Goal: Task Accomplishment & Management: Complete application form

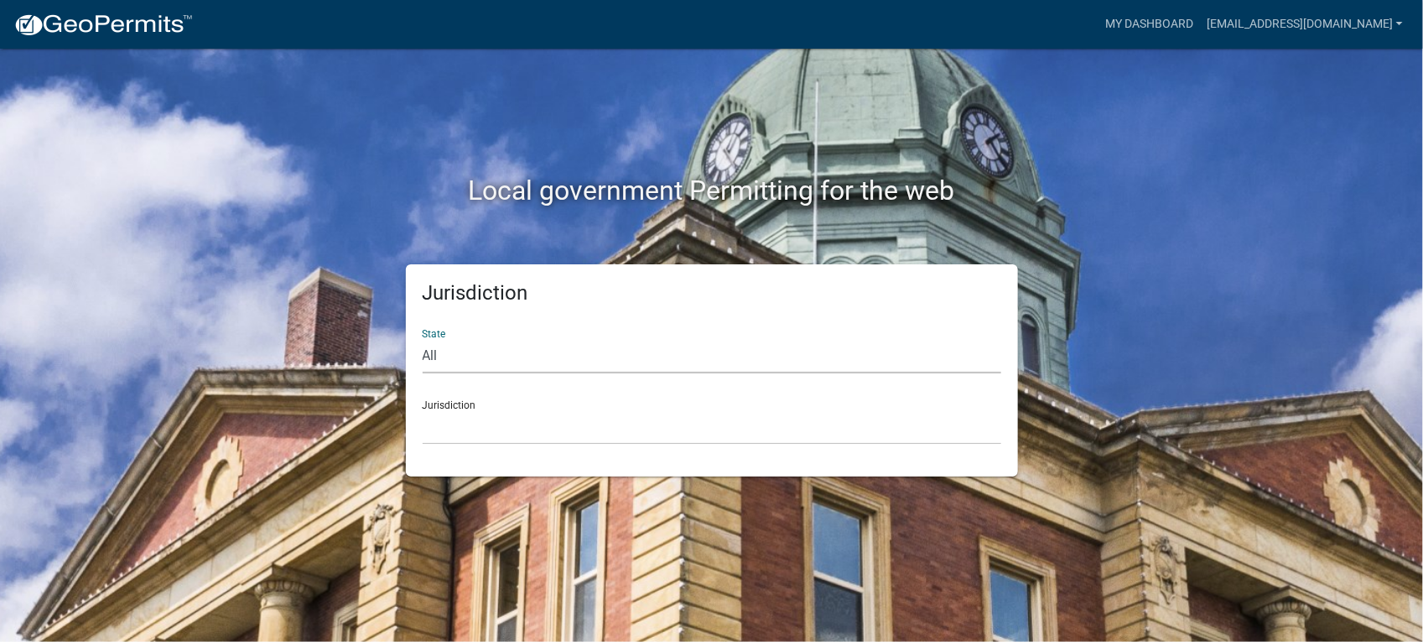
click at [471, 358] on select "All [US_STATE] [US_STATE] [US_STATE] [US_STATE] [US_STATE] [US_STATE] [US_STATE…" at bounding box center [712, 356] width 579 height 34
select select "[US_STATE]"
click at [423, 339] on select "All [US_STATE] [US_STATE] [US_STATE] [US_STATE] [US_STATE] [US_STATE] [US_STATE…" at bounding box center [712, 356] width 579 height 34
click at [522, 412] on select "City of [GEOGRAPHIC_DATA], [US_STATE] City of [GEOGRAPHIC_DATA], [US_STATE] Cit…" at bounding box center [712, 427] width 579 height 34
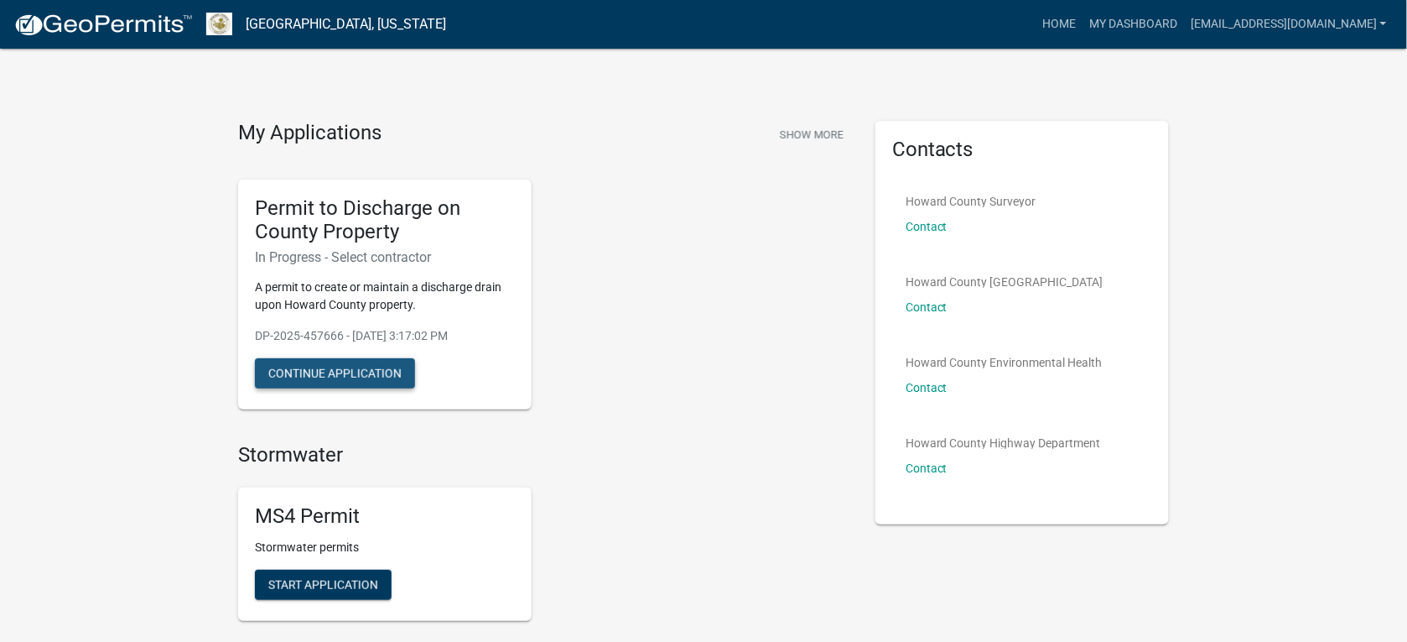
drag, startPoint x: 299, startPoint y: 372, endPoint x: 309, endPoint y: 373, distance: 9.4
click at [307, 374] on button "Continue Application" at bounding box center [335, 373] width 160 height 30
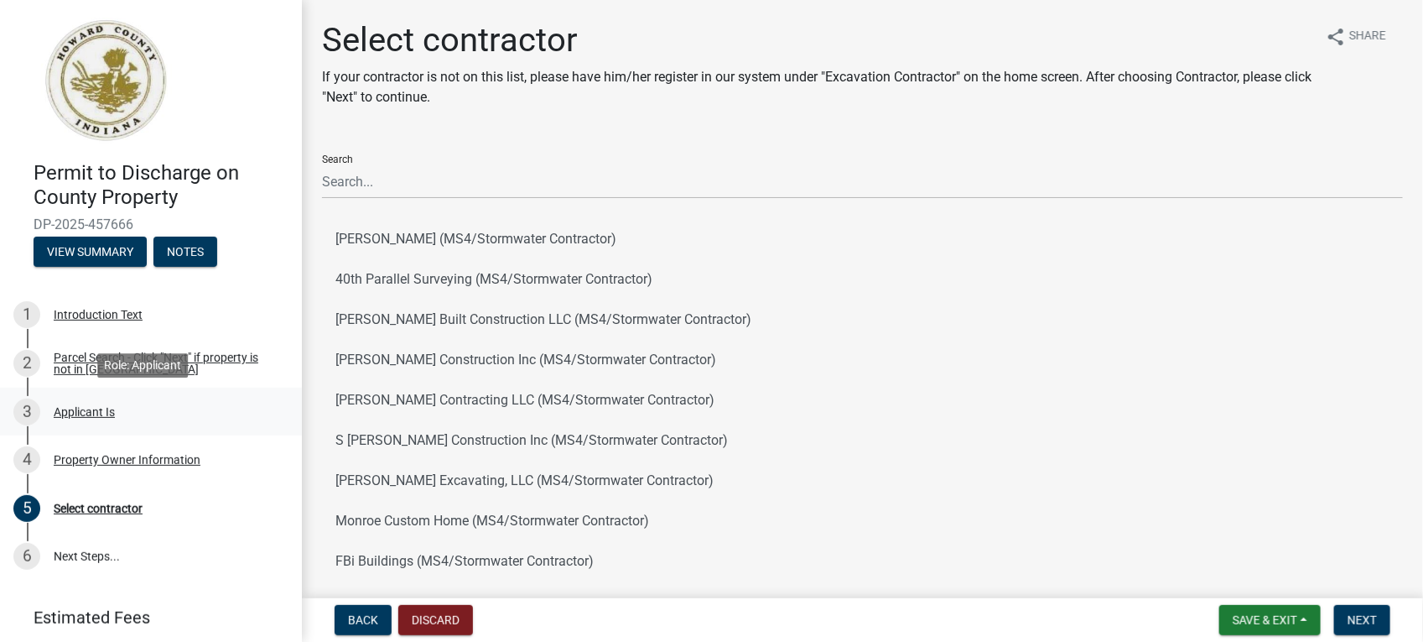
click at [80, 412] on div "Applicant Is" at bounding box center [84, 412] width 61 height 12
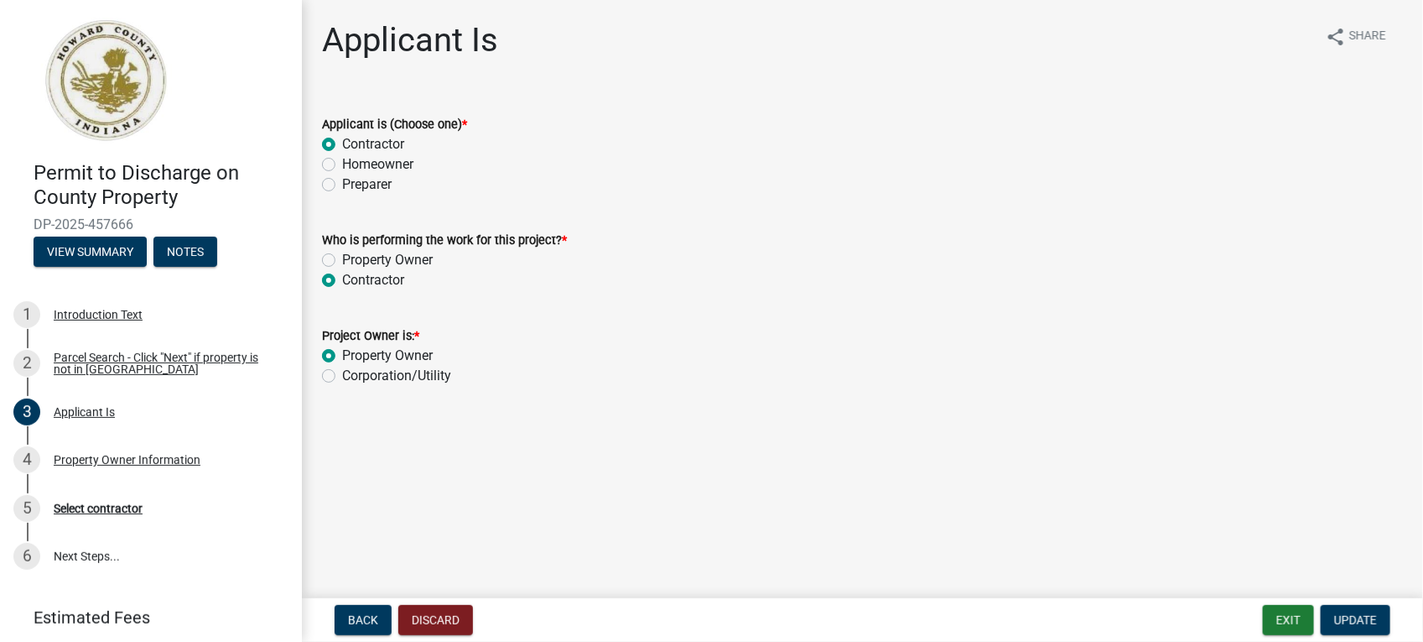
click at [342, 164] on label "Homeowner" at bounding box center [377, 164] width 71 height 20
click at [342, 164] on input "Homeowner" at bounding box center [347, 159] width 11 height 11
radio input "true"
click at [1344, 614] on span "Update" at bounding box center [1355, 619] width 43 height 13
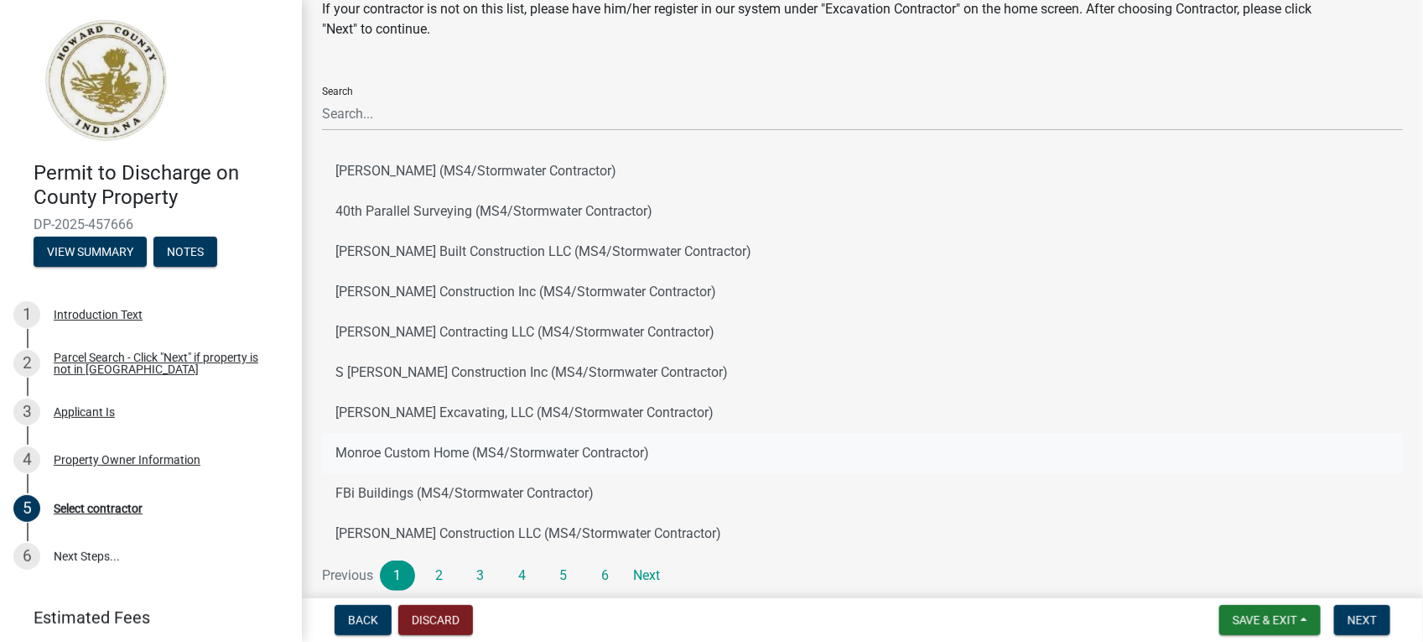
scroll to position [173, 0]
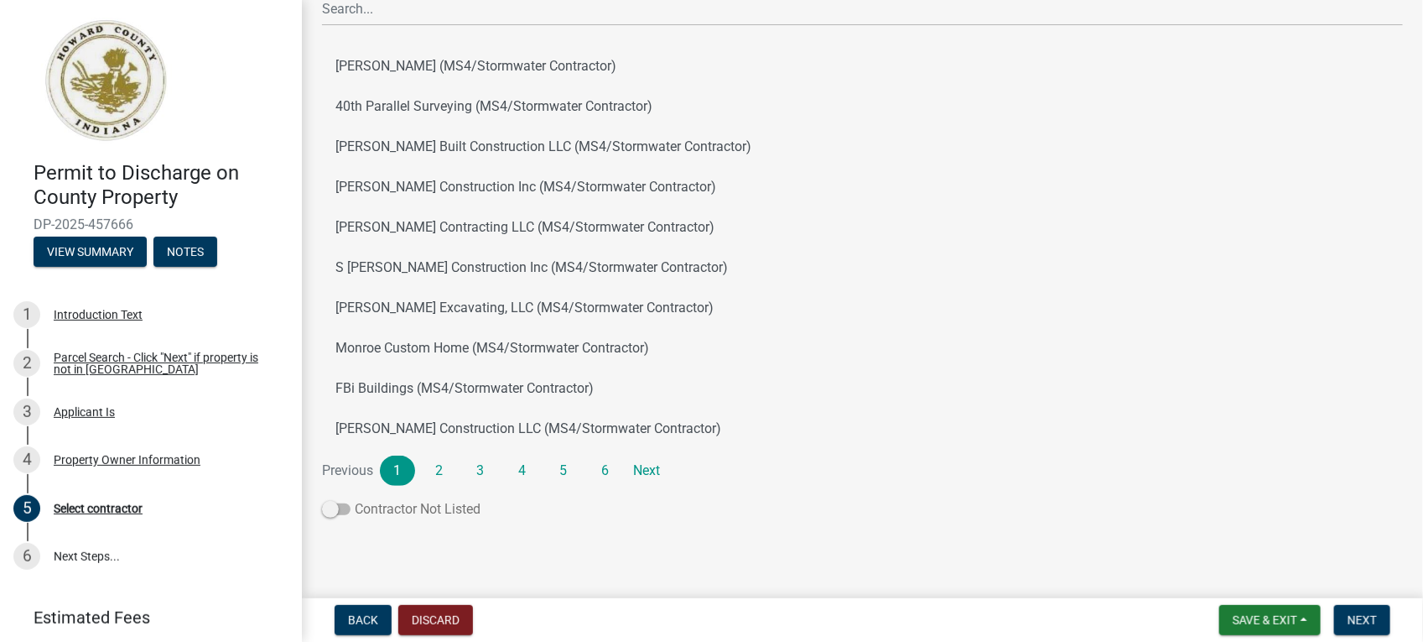
click at [333, 512] on span at bounding box center [336, 509] width 29 height 12
click at [355, 499] on input "Contractor Not Listed" at bounding box center [355, 499] width 0 height 0
click at [1363, 615] on span "Next" at bounding box center [1362, 619] width 29 height 13
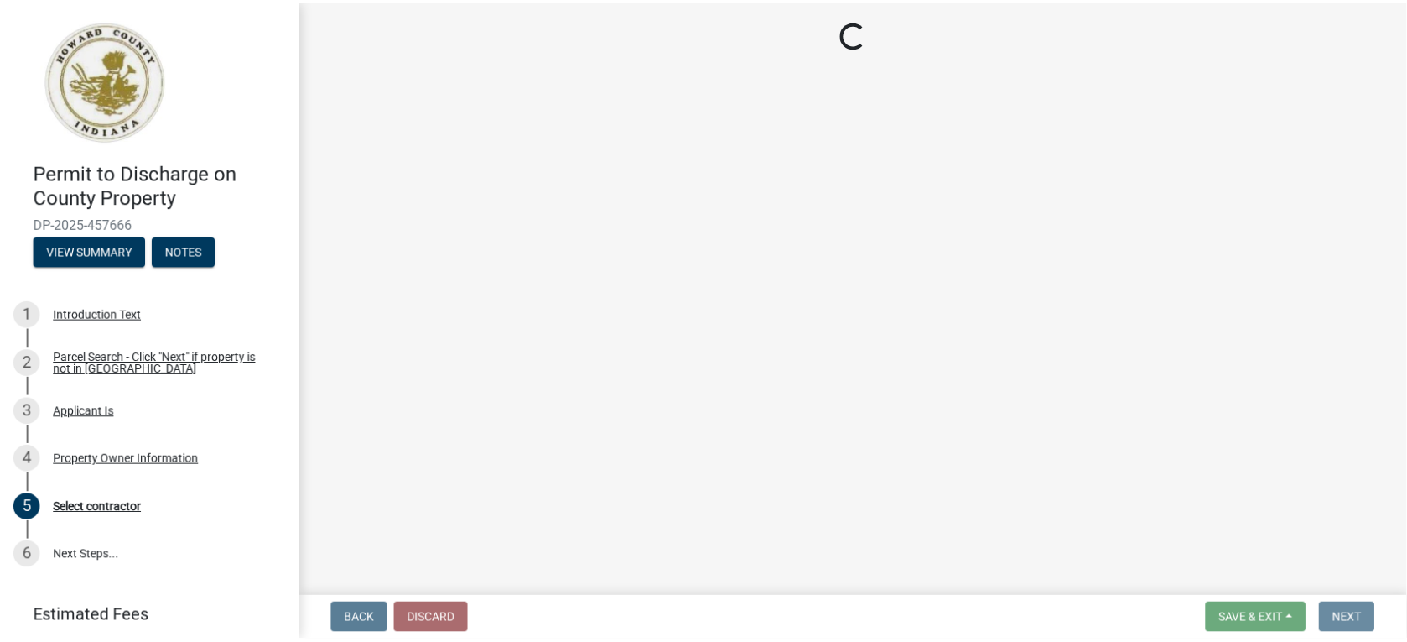
scroll to position [0, 0]
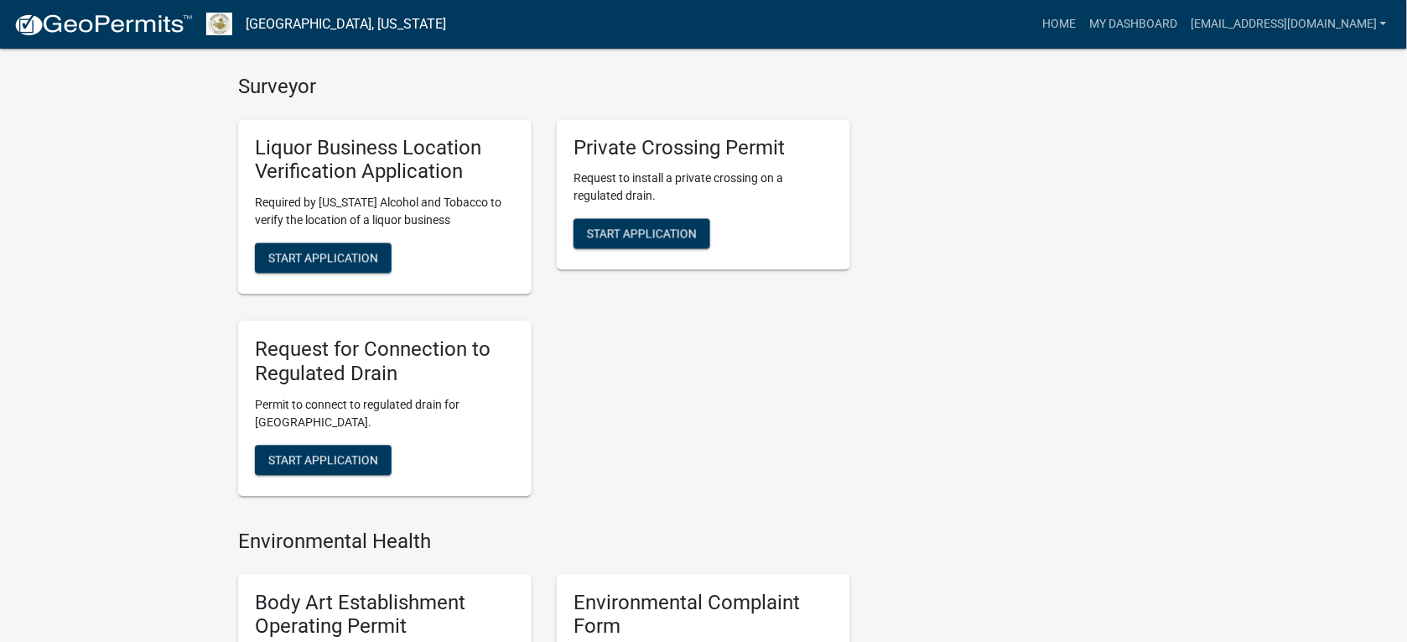
scroll to position [944, 0]
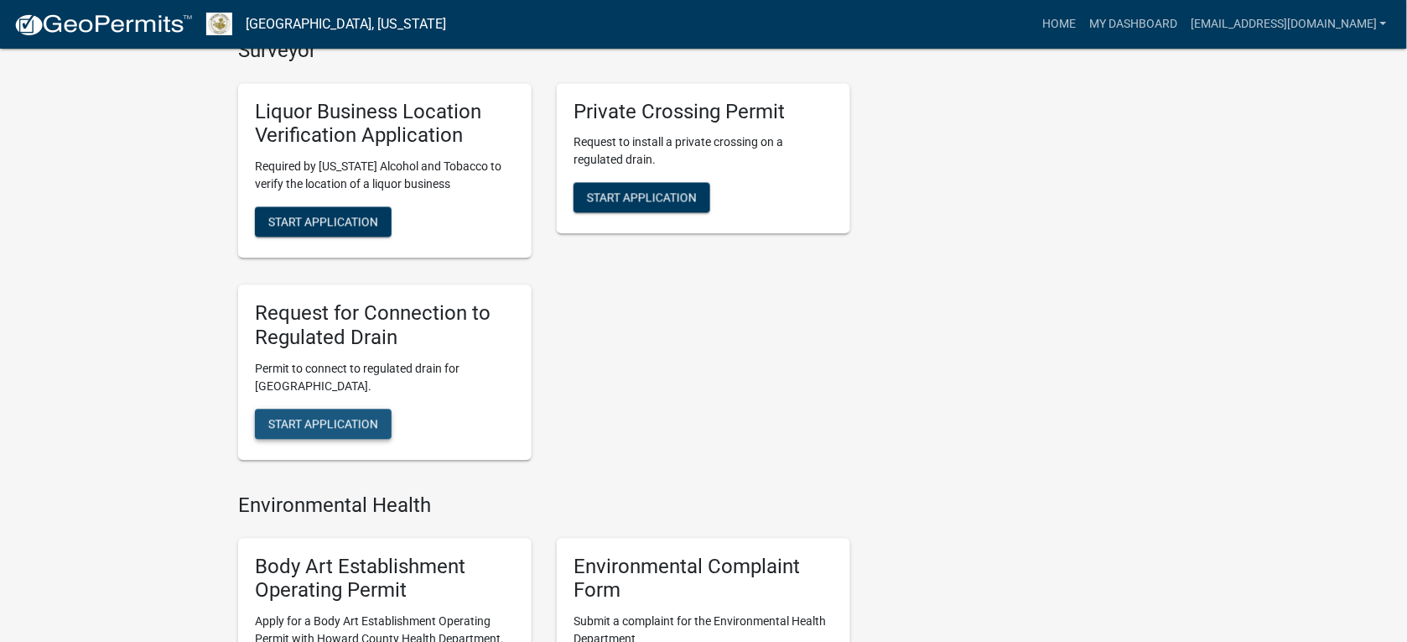
click at [310, 413] on button "Start Application" at bounding box center [323, 423] width 137 height 30
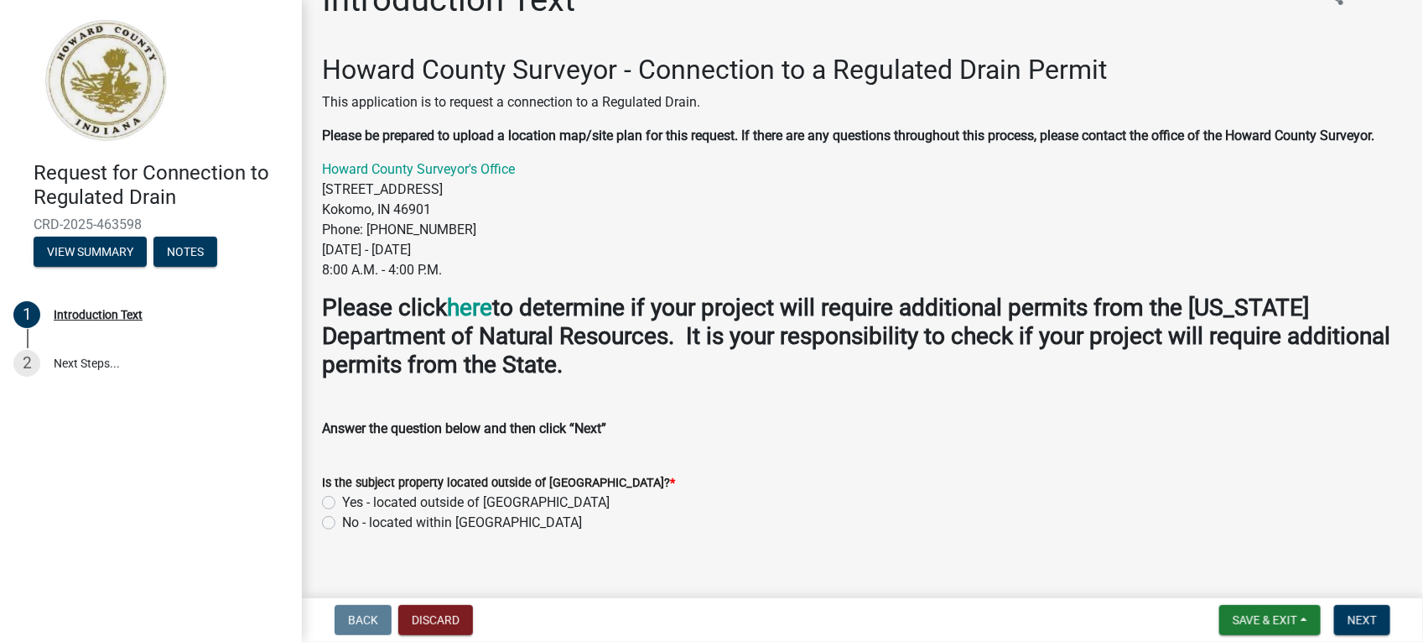
scroll to position [61, 0]
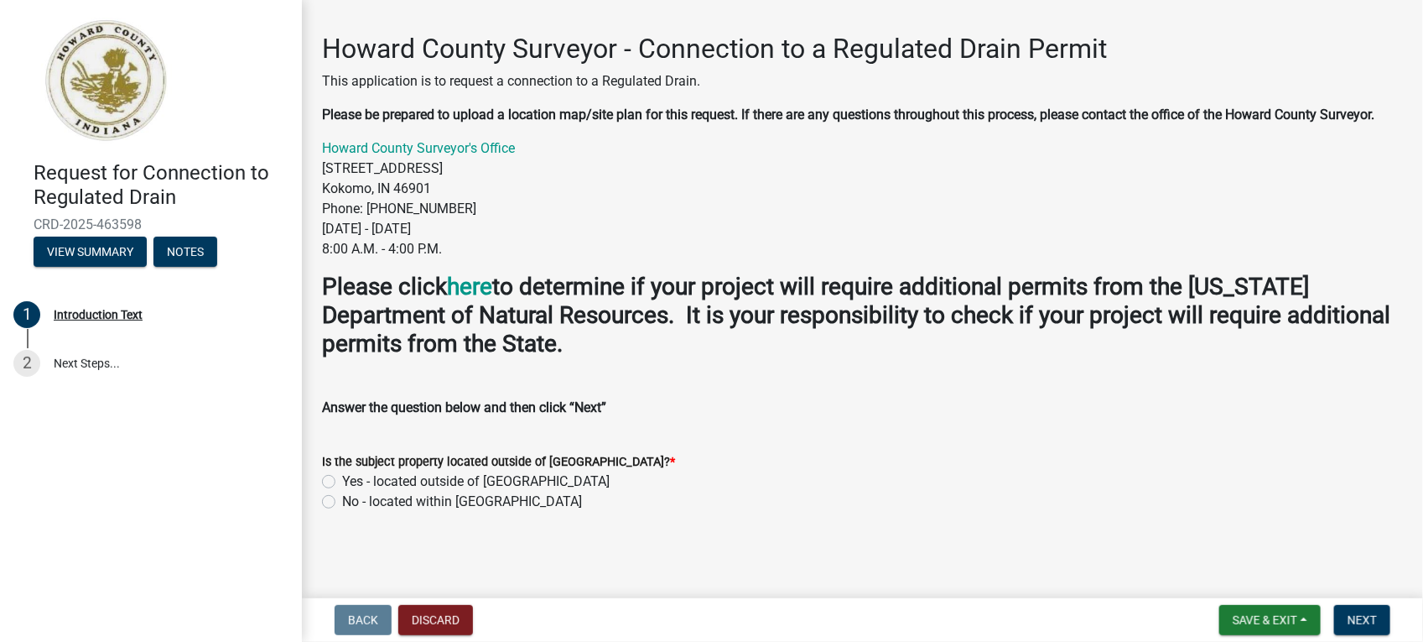
click at [342, 503] on label "No - located within [GEOGRAPHIC_DATA]" at bounding box center [462, 501] width 240 height 20
click at [342, 502] on input "No - located within [GEOGRAPHIC_DATA]" at bounding box center [347, 496] width 11 height 11
radio input "true"
click at [1356, 617] on span "Next" at bounding box center [1362, 619] width 29 height 13
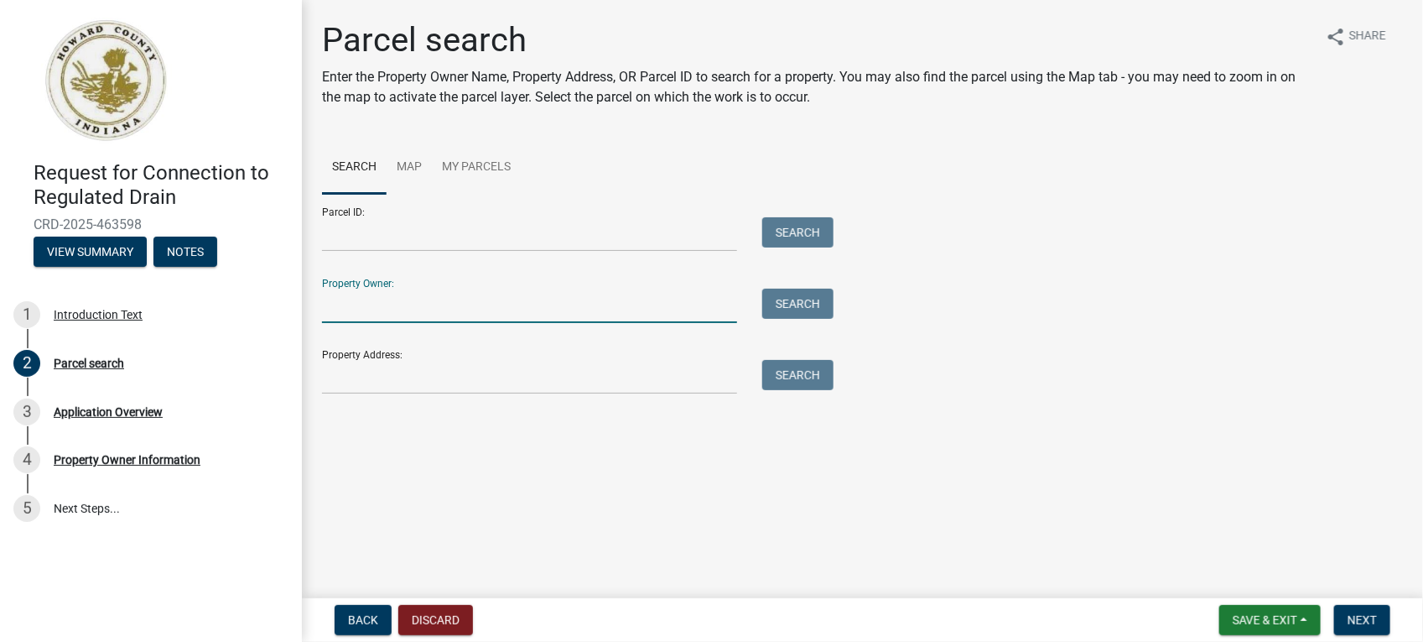
click at [387, 317] on input "Property Owner:" at bounding box center [529, 306] width 415 height 34
type input "[PERSON_NAME]"
type input "[STREET_ADDRESS] Kokomo"
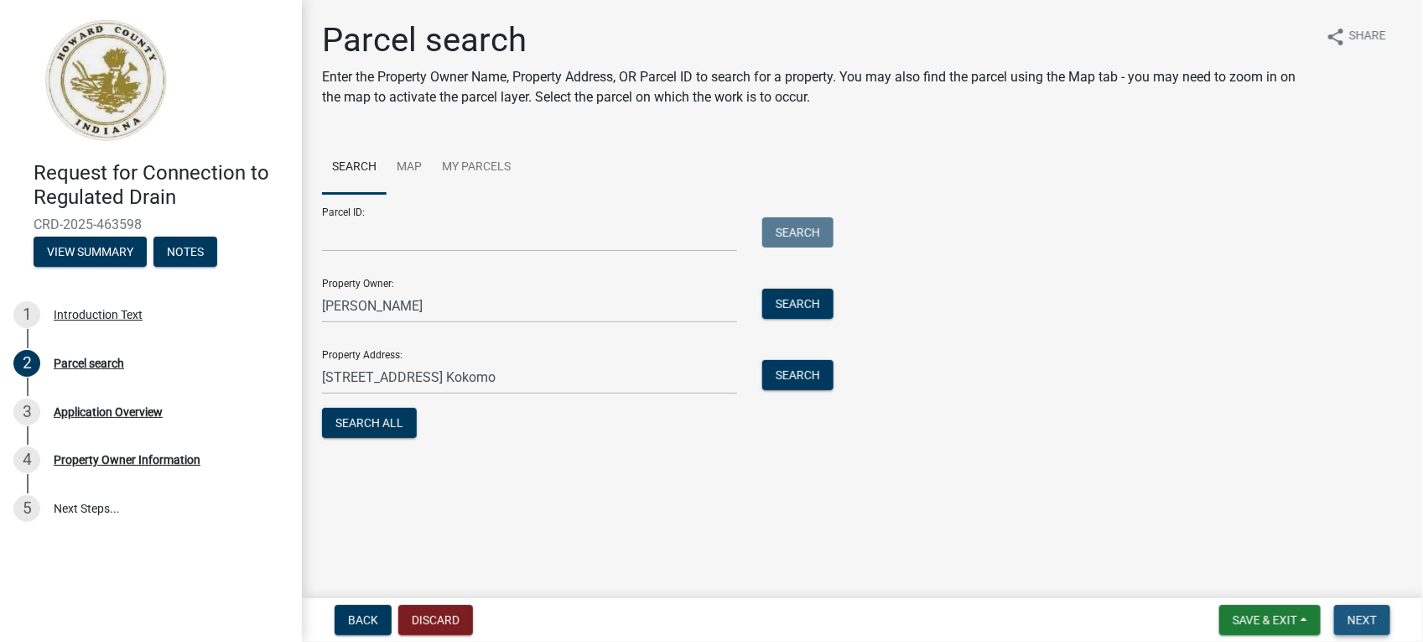
click at [1363, 618] on span "Next" at bounding box center [1362, 619] width 29 height 13
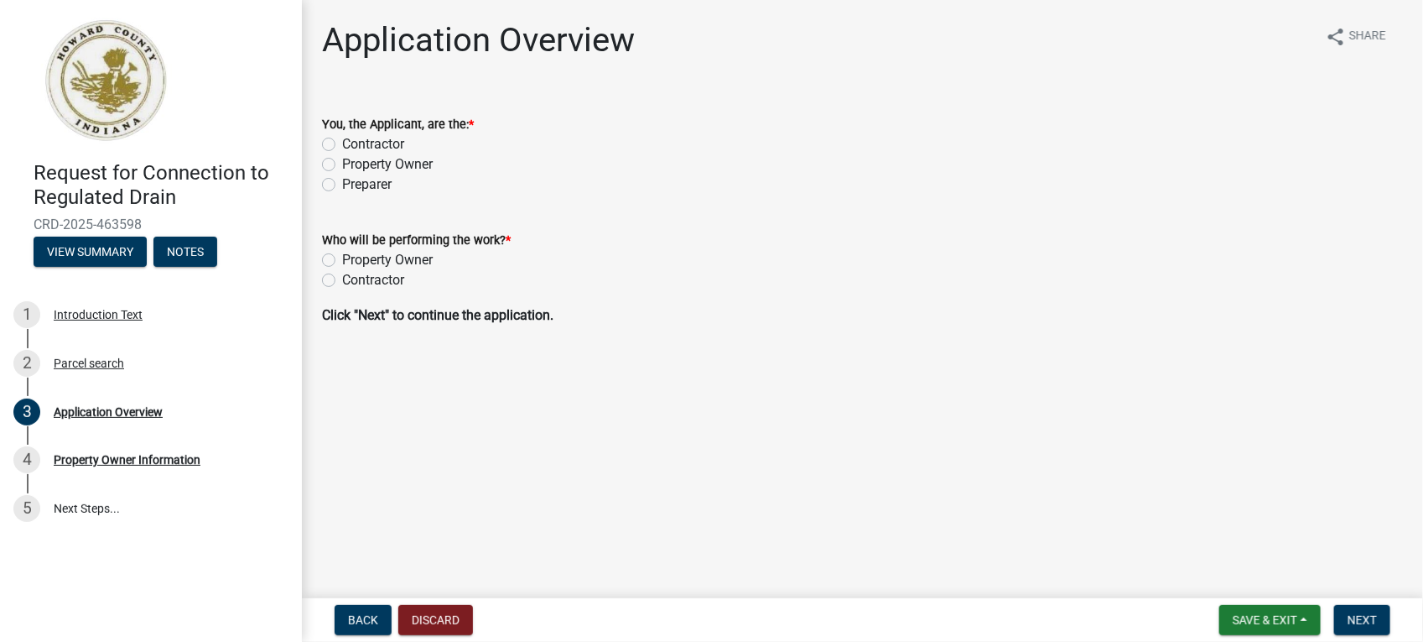
click at [342, 145] on label "Contractor" at bounding box center [373, 144] width 62 height 20
click at [342, 145] on input "Contractor" at bounding box center [347, 139] width 11 height 11
radio input "true"
click at [342, 283] on label "Contractor" at bounding box center [373, 280] width 62 height 20
click at [342, 281] on input "Contractor" at bounding box center [347, 275] width 11 height 11
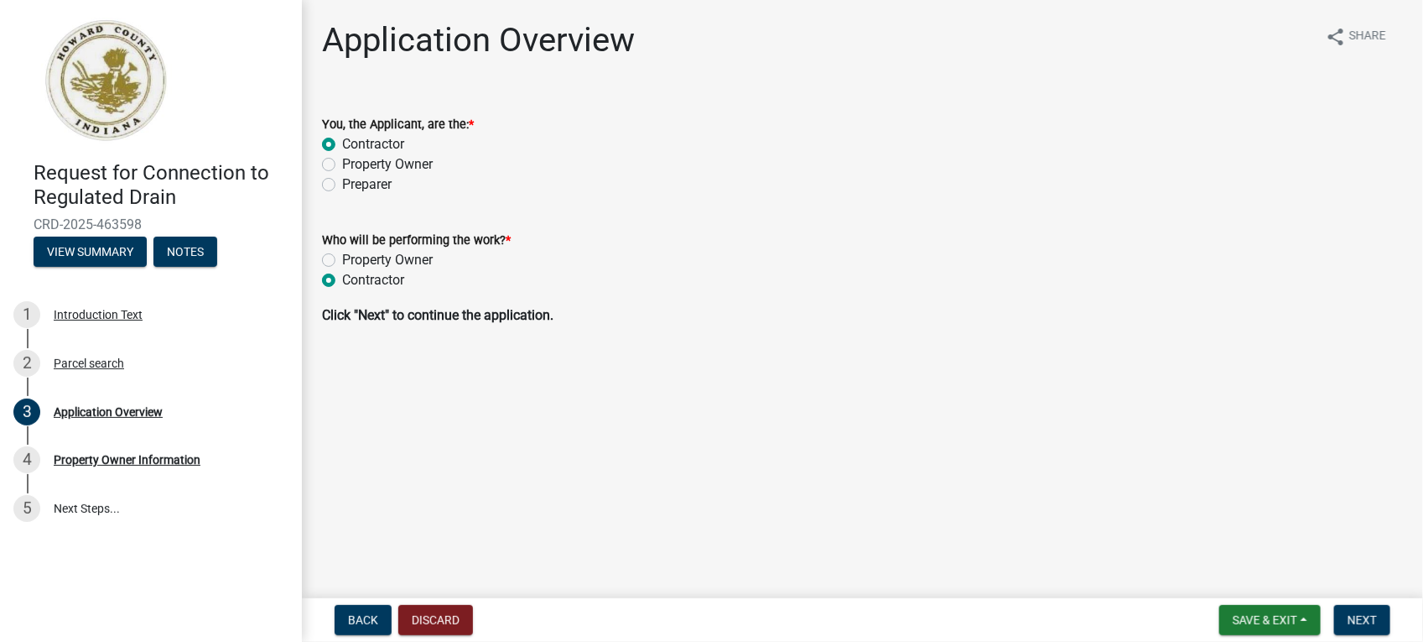
radio input "true"
click at [1354, 617] on span "Next" at bounding box center [1362, 619] width 29 height 13
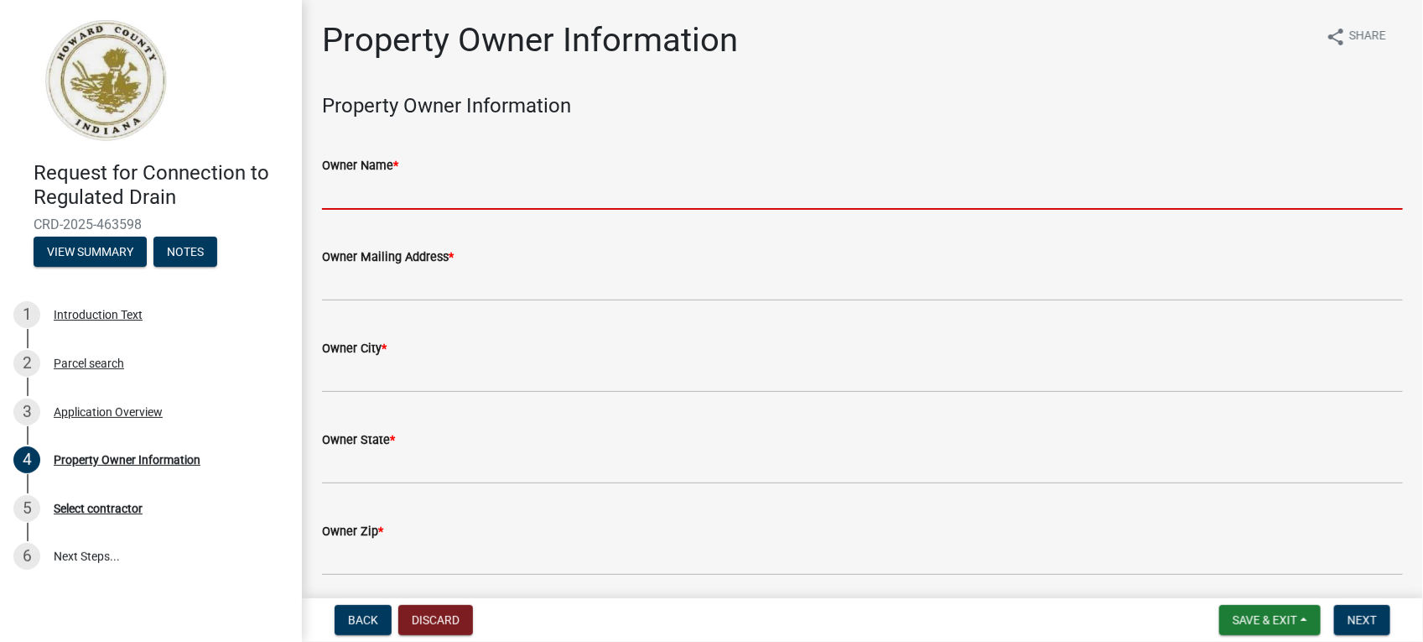
click at [356, 197] on input "Owner Name *" at bounding box center [862, 192] width 1081 height 34
type input "[PERSON_NAME]"
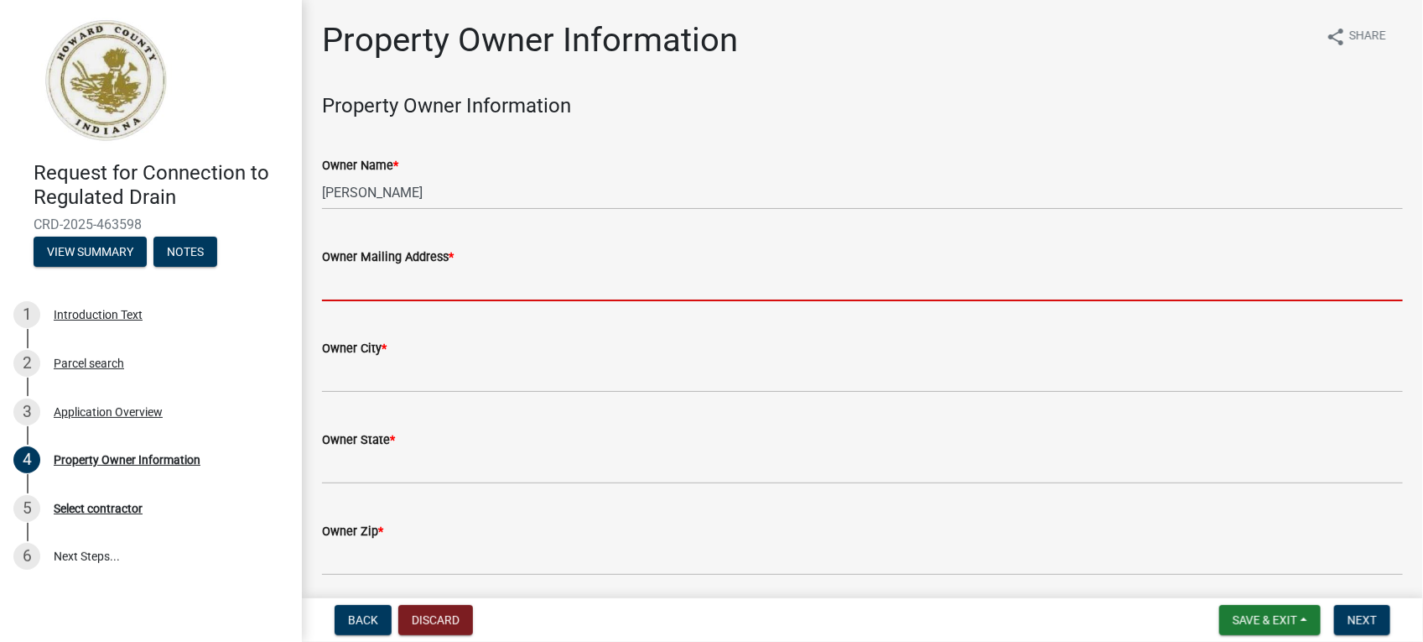
click at [418, 278] on input "Owner Mailing Address *" at bounding box center [862, 284] width 1081 height 34
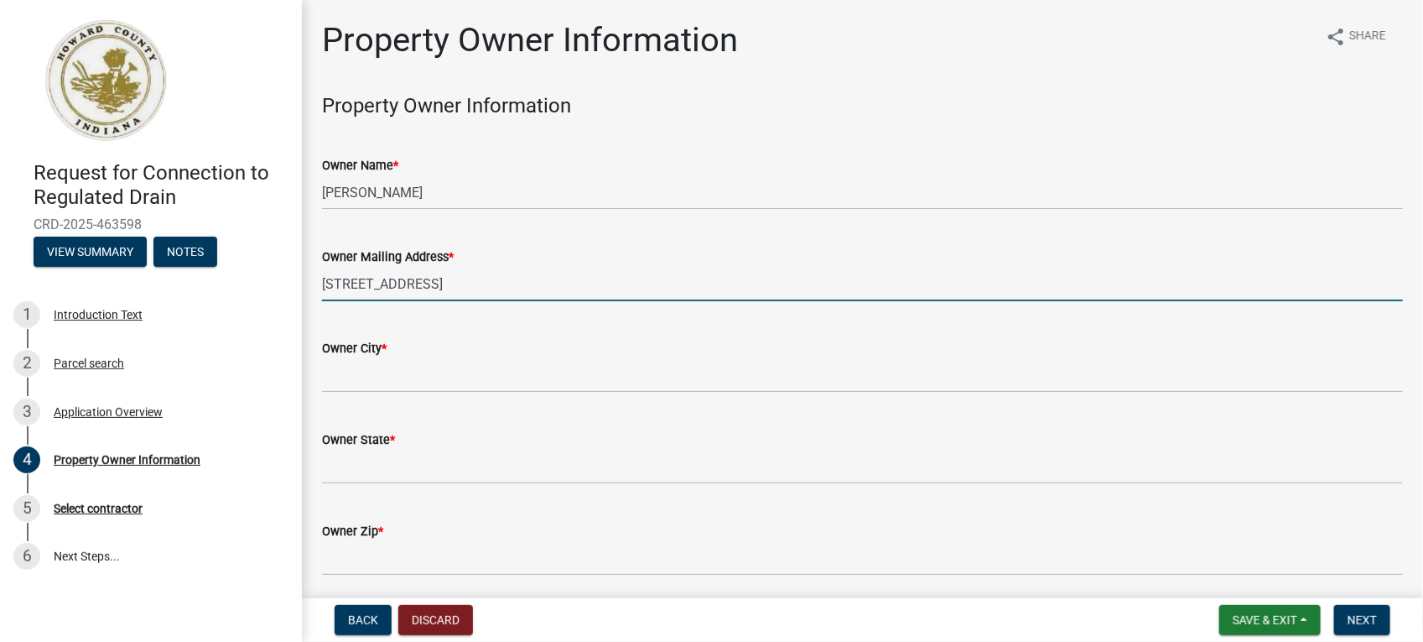
type input "[STREET_ADDRESS]"
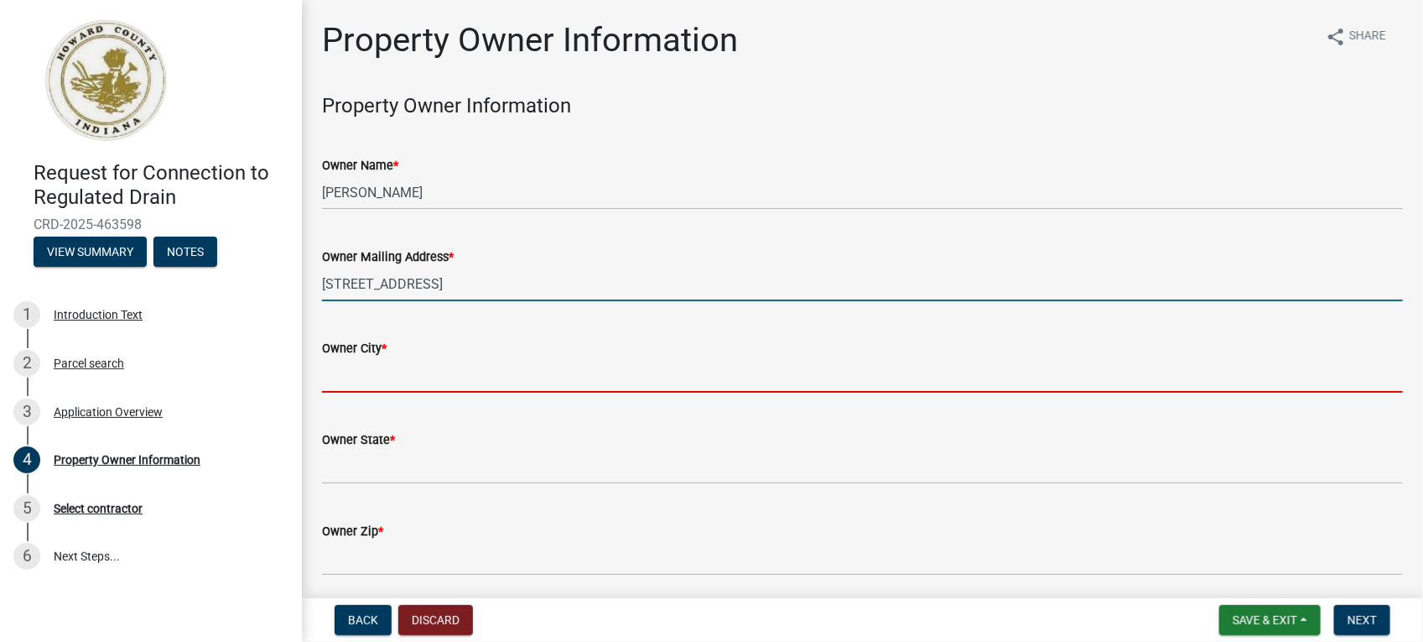
click at [408, 382] on input "Owner City *" at bounding box center [862, 375] width 1081 height 34
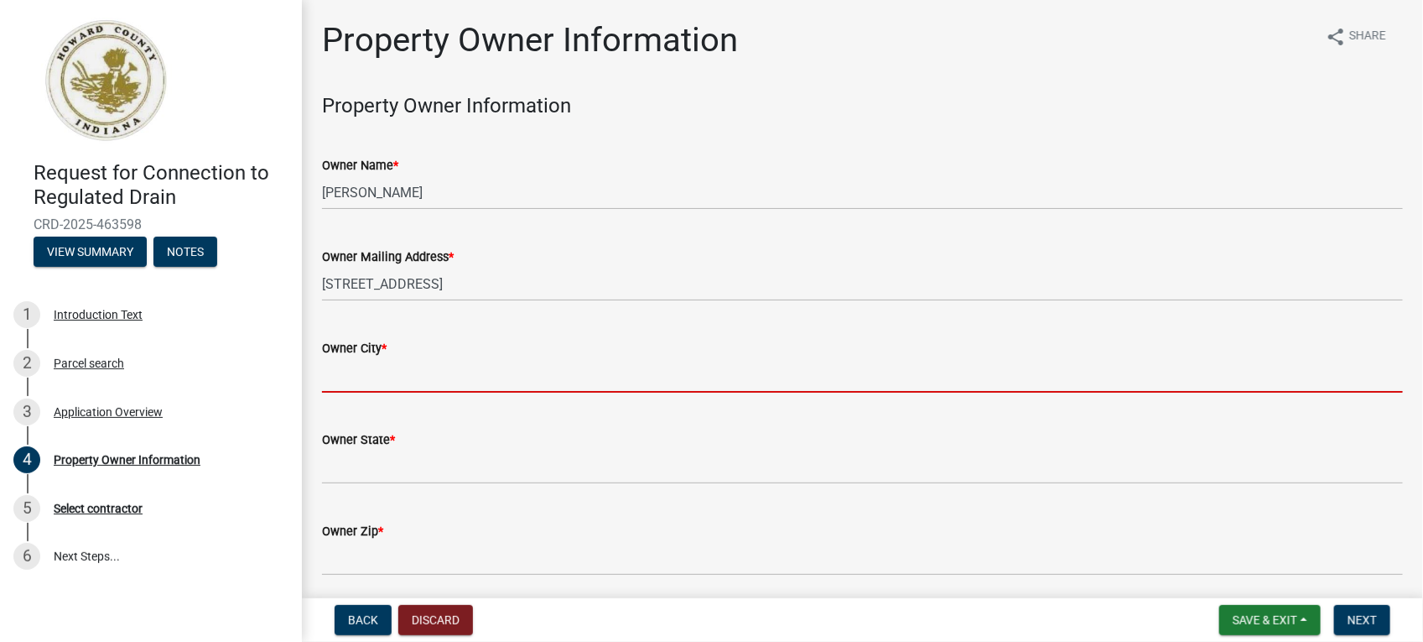
type input "Kokomo"
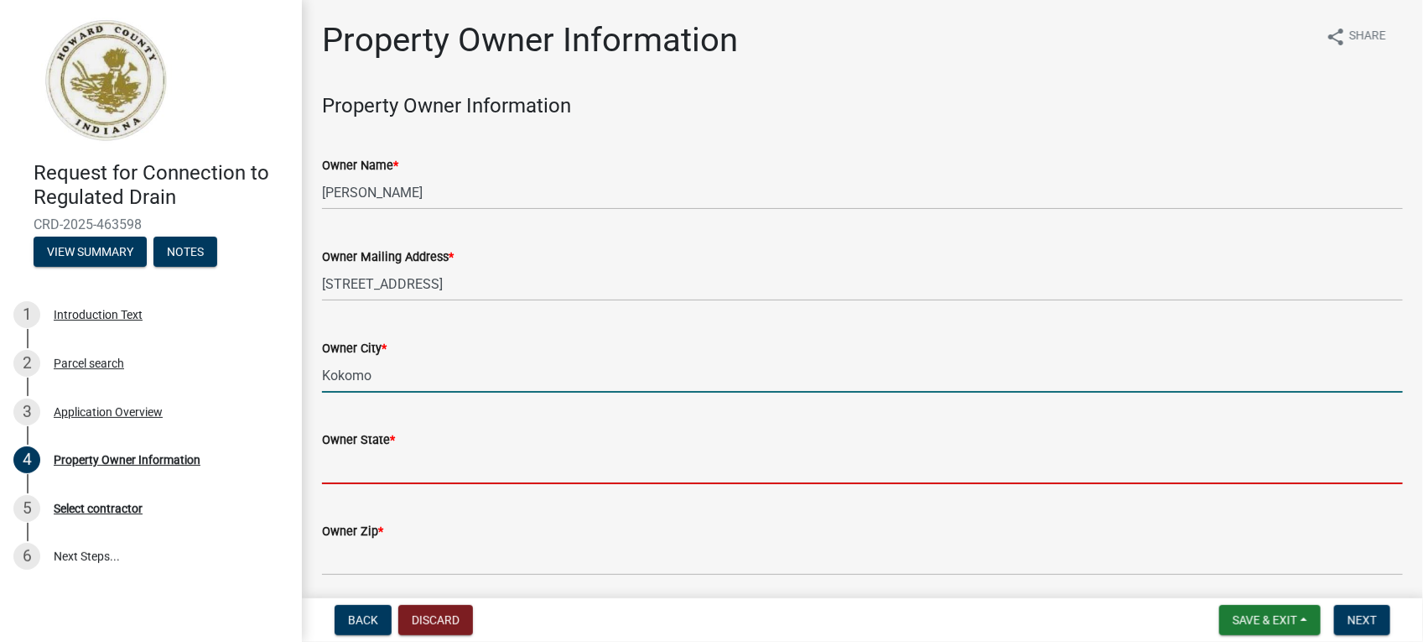
type input "IN"
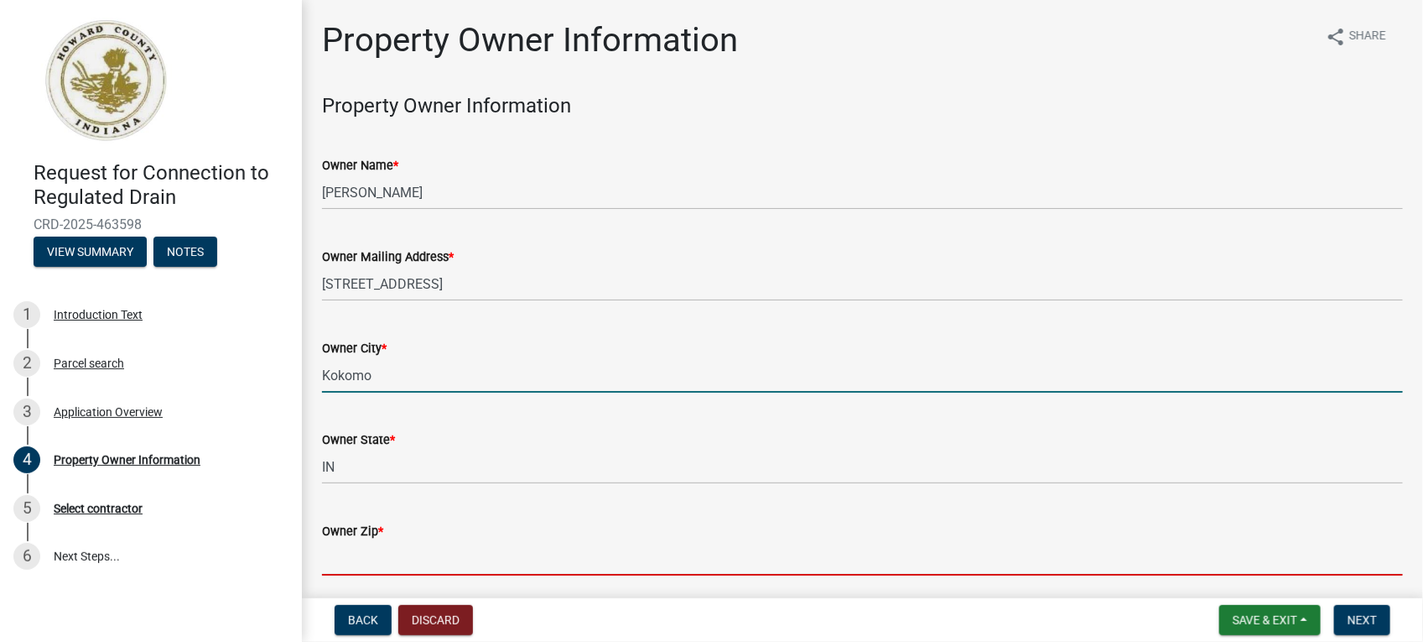
type input "46901"
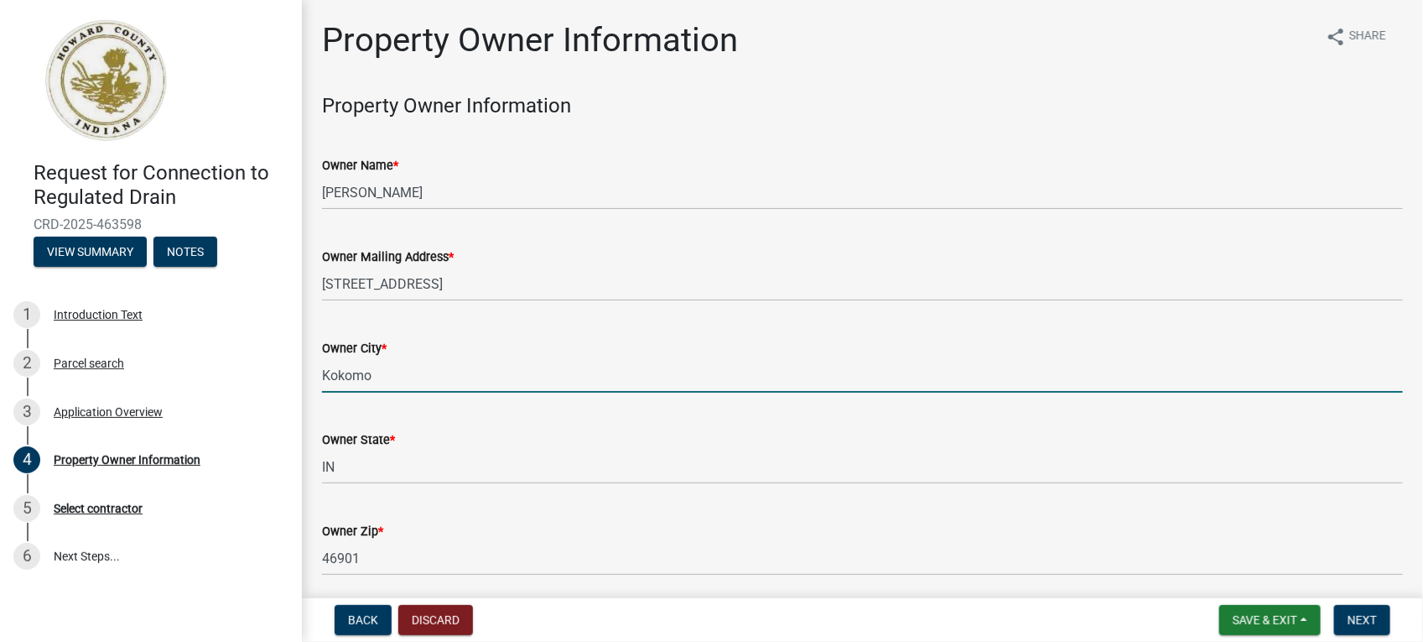
type input "7654190710"
type input "[GEOGRAPHIC_DATA]"
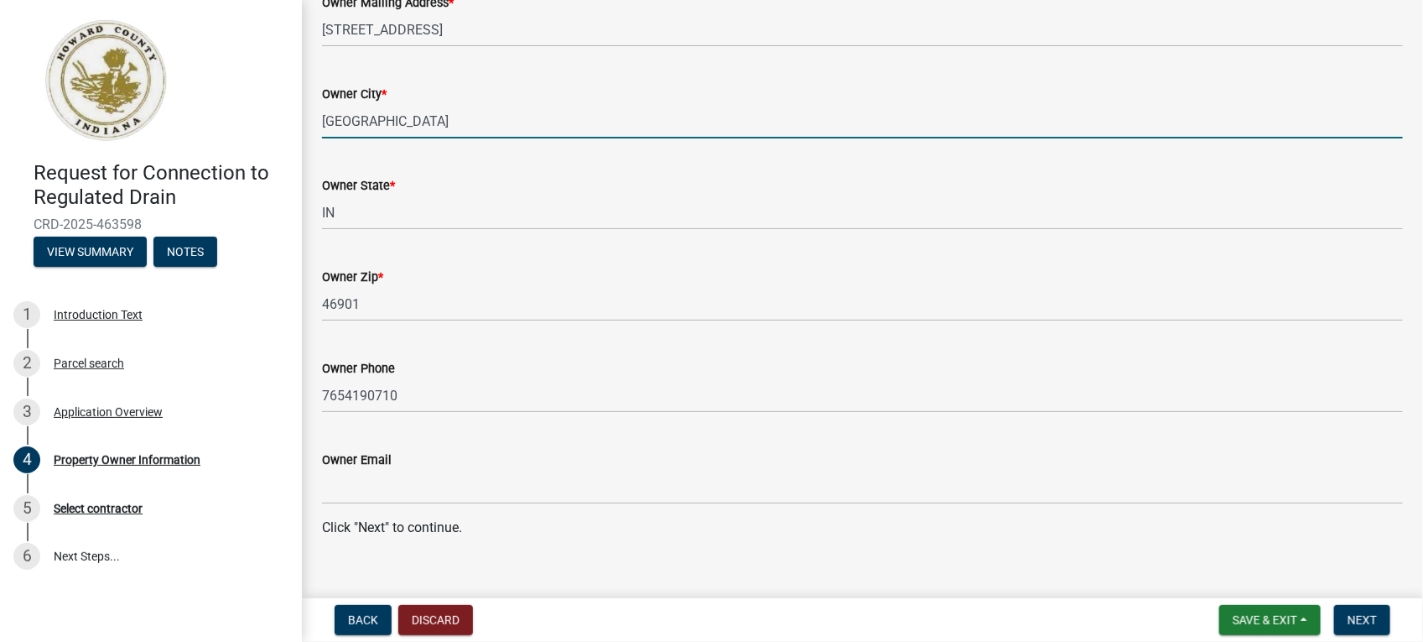
scroll to position [278, 0]
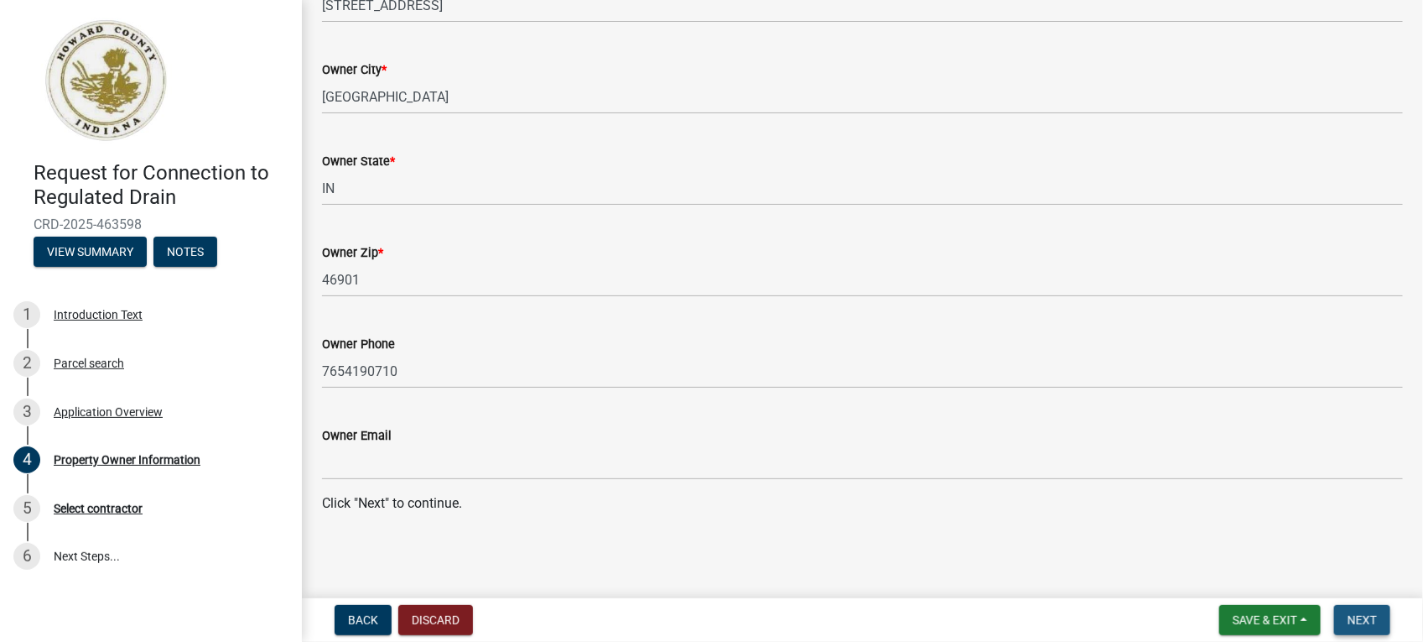
click at [1374, 617] on span "Next" at bounding box center [1362, 619] width 29 height 13
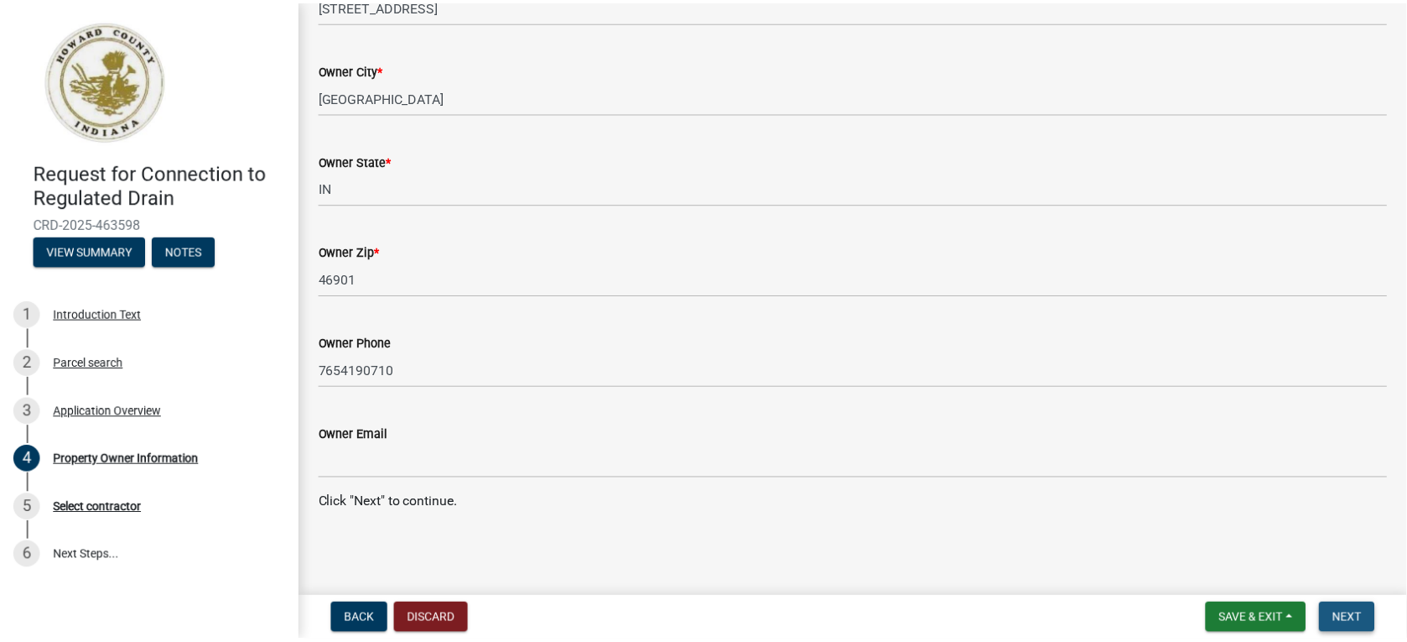
scroll to position [0, 0]
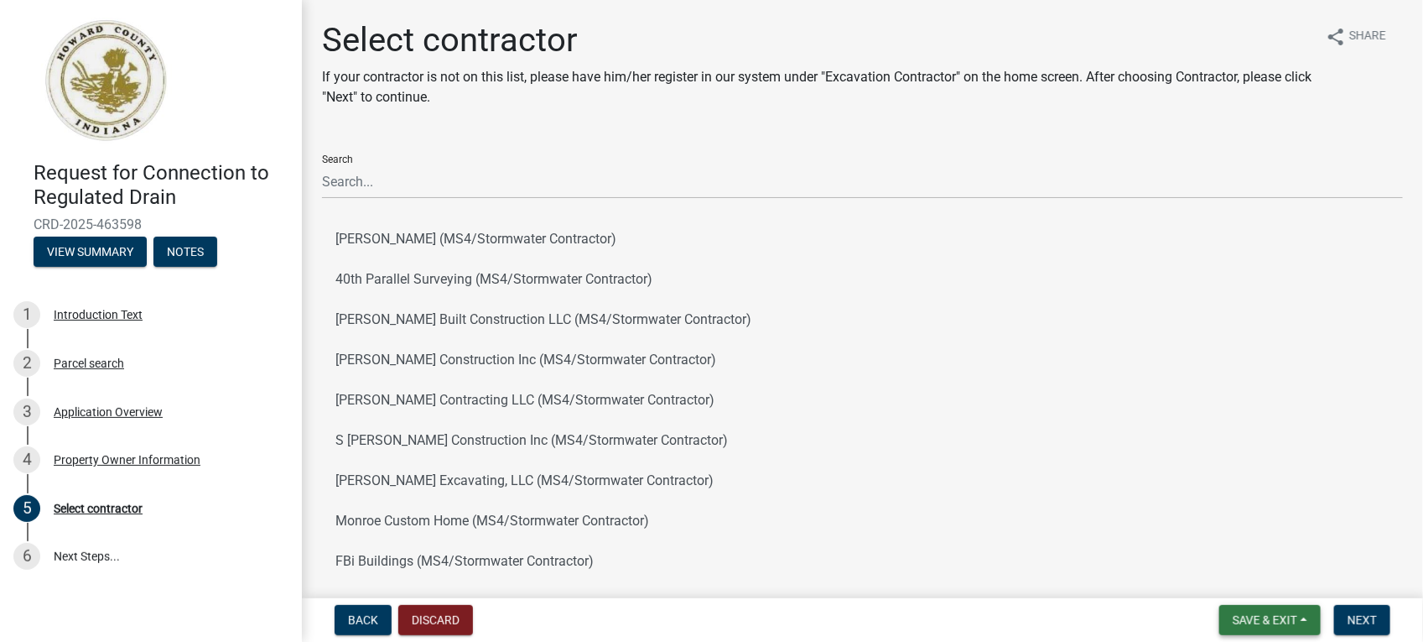
drag, startPoint x: 459, startPoint y: 4, endPoint x: 1266, endPoint y: 621, distance: 1016.5
click at [1266, 621] on span "Save & Exit" at bounding box center [1265, 619] width 65 height 13
click at [1227, 575] on button "Save & Exit" at bounding box center [1254, 577] width 134 height 40
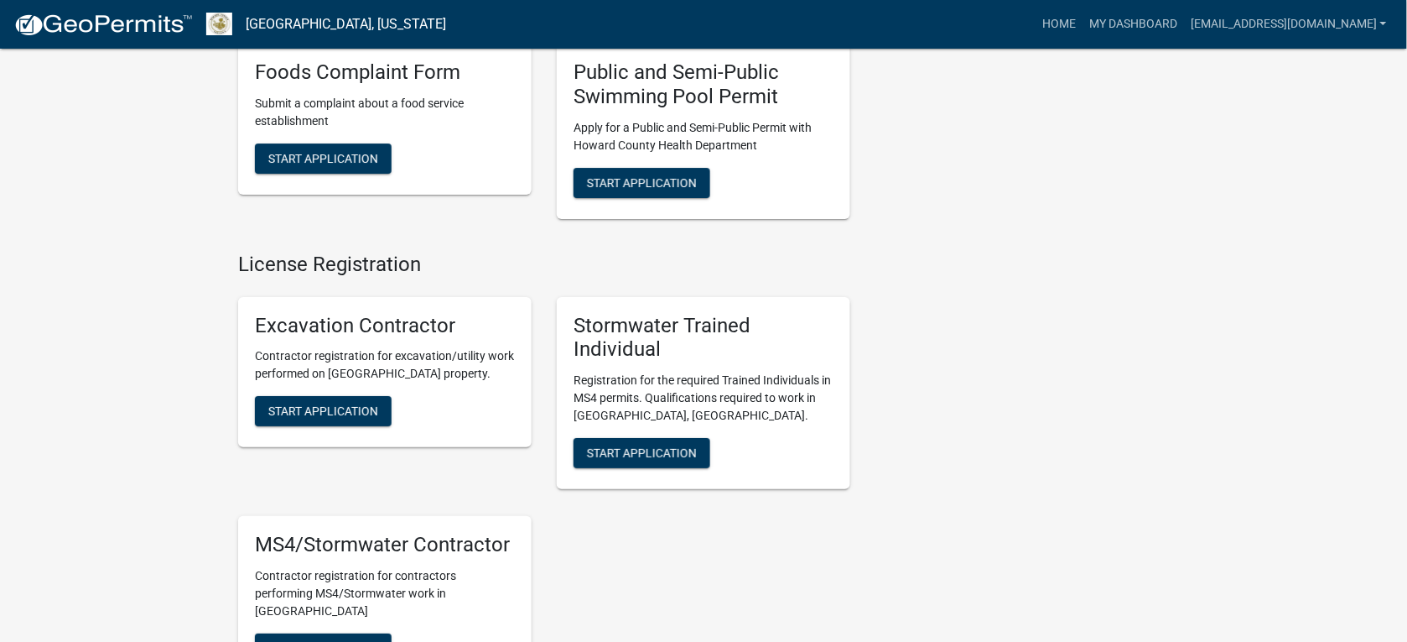
scroll to position [1708, 0]
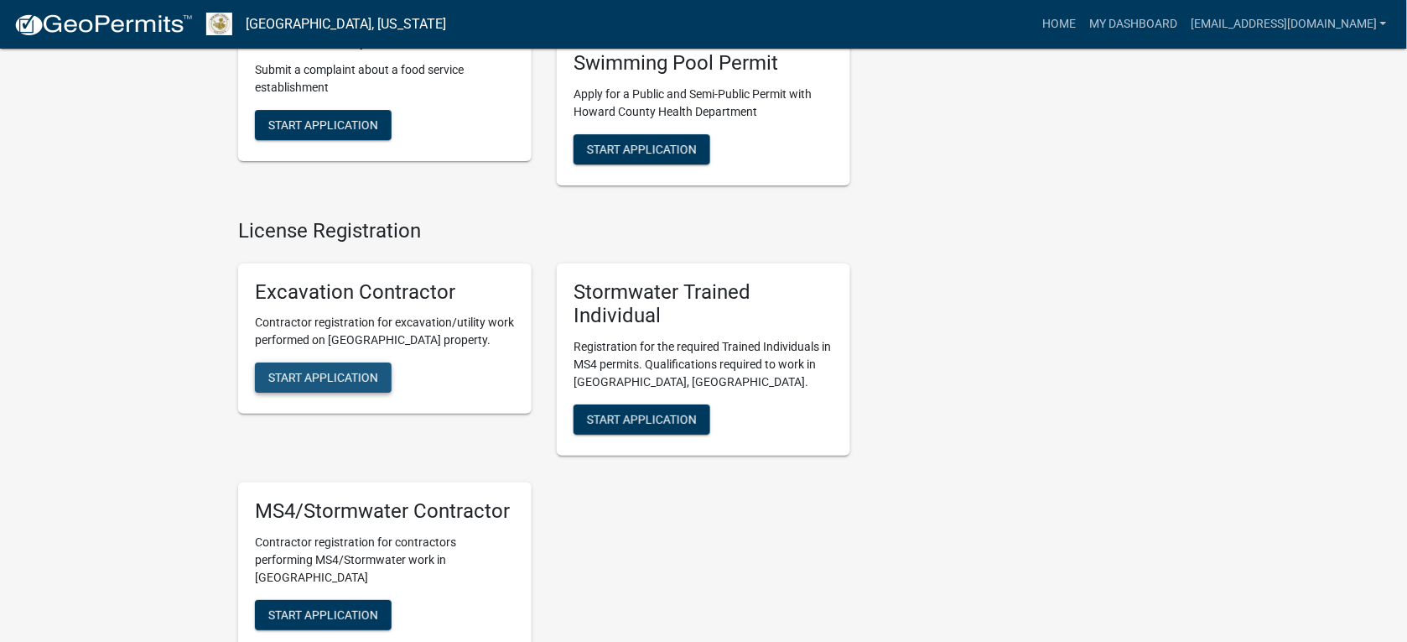
click at [311, 375] on span "Start Application" at bounding box center [323, 377] width 110 height 13
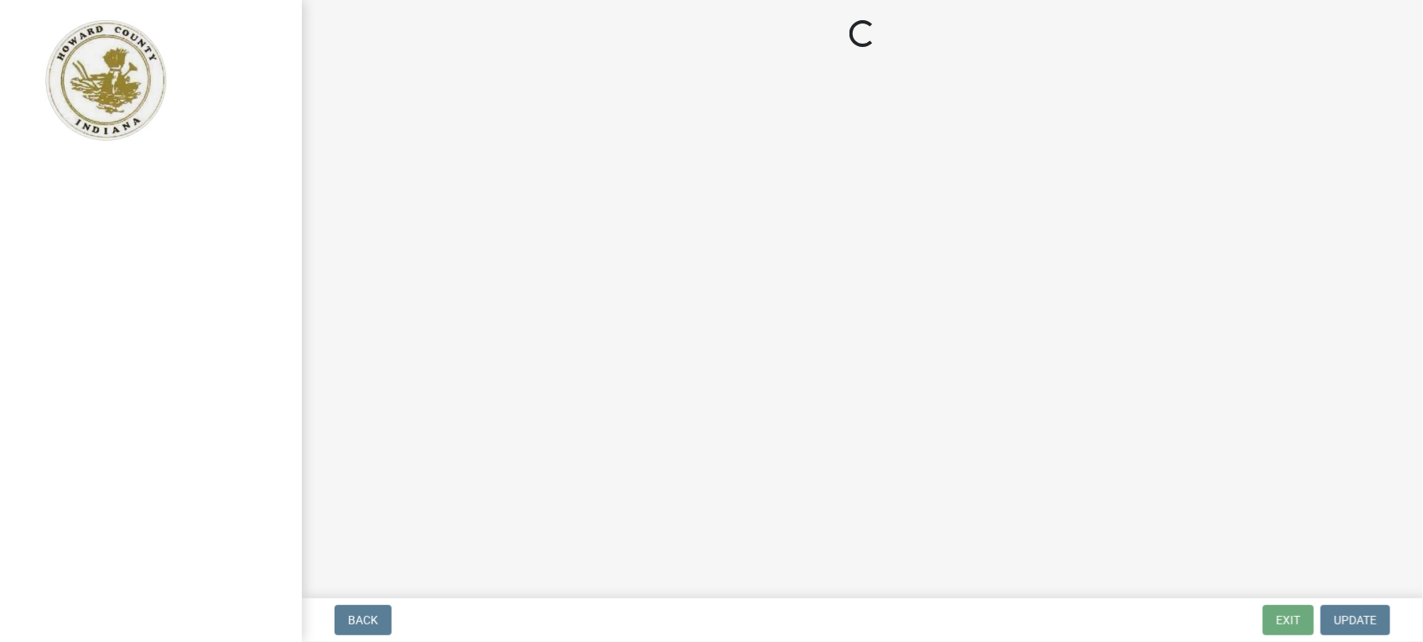
select select "in"
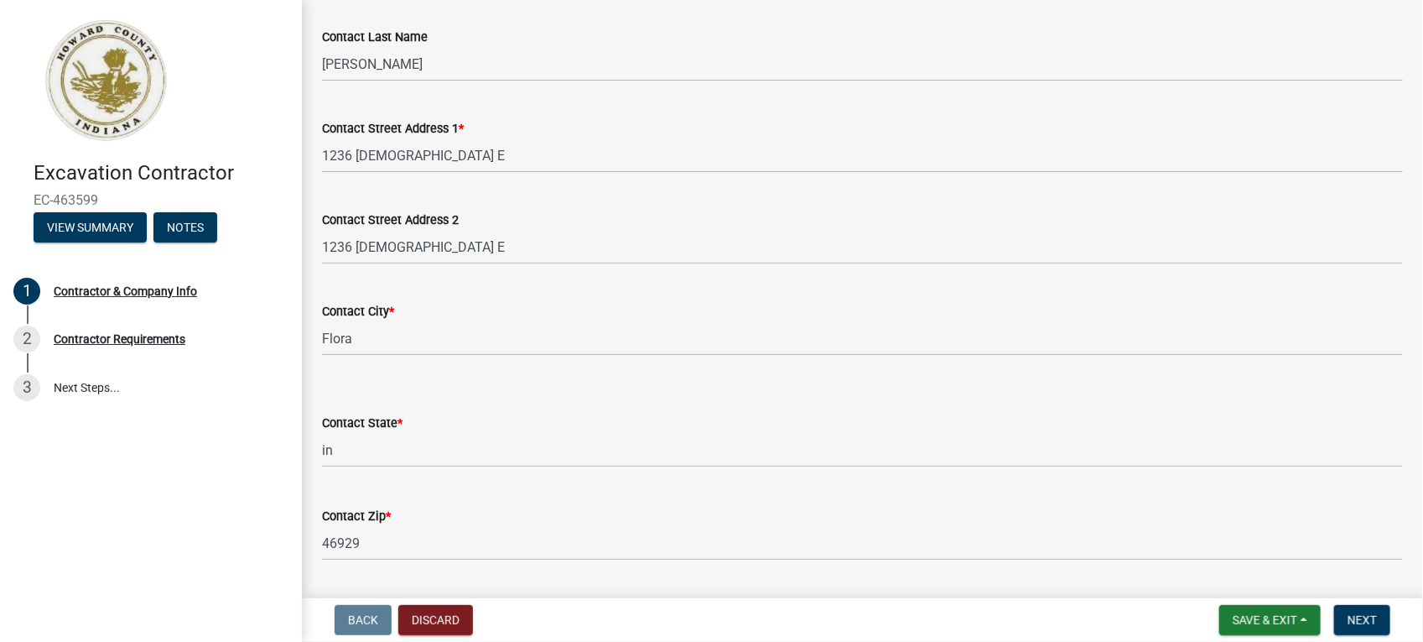
scroll to position [419, 0]
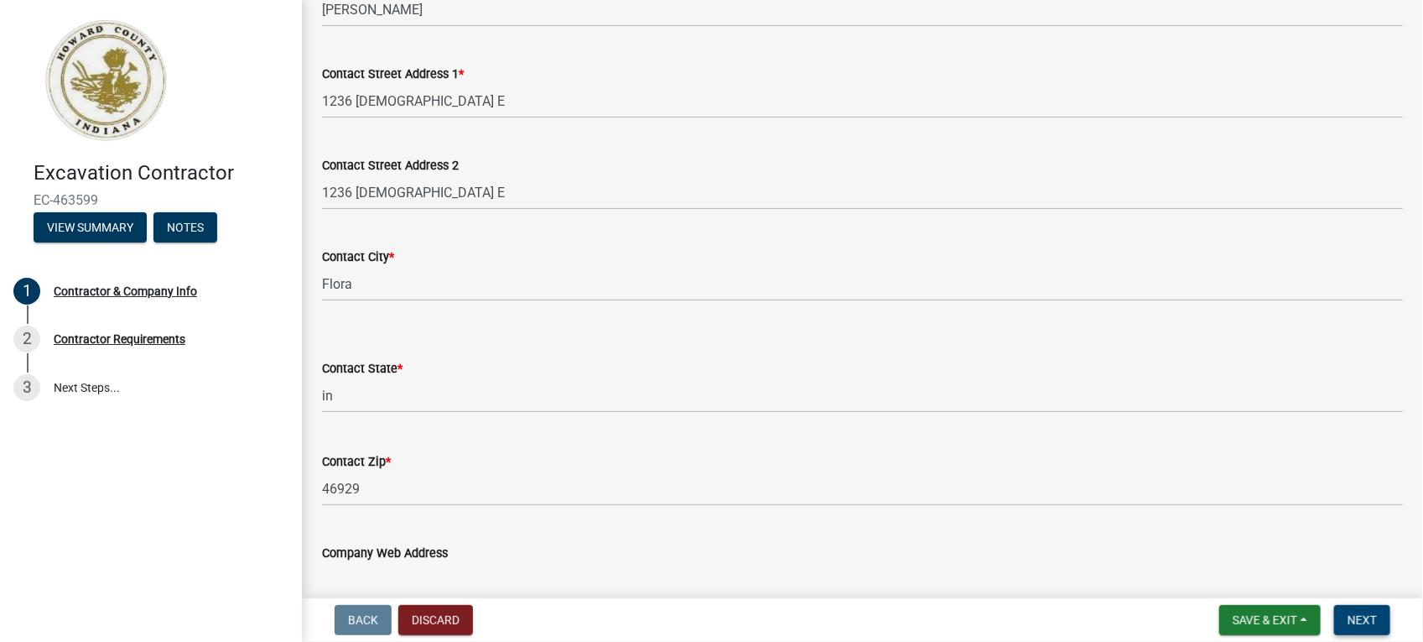
click at [1360, 617] on span "Next" at bounding box center [1362, 619] width 29 height 13
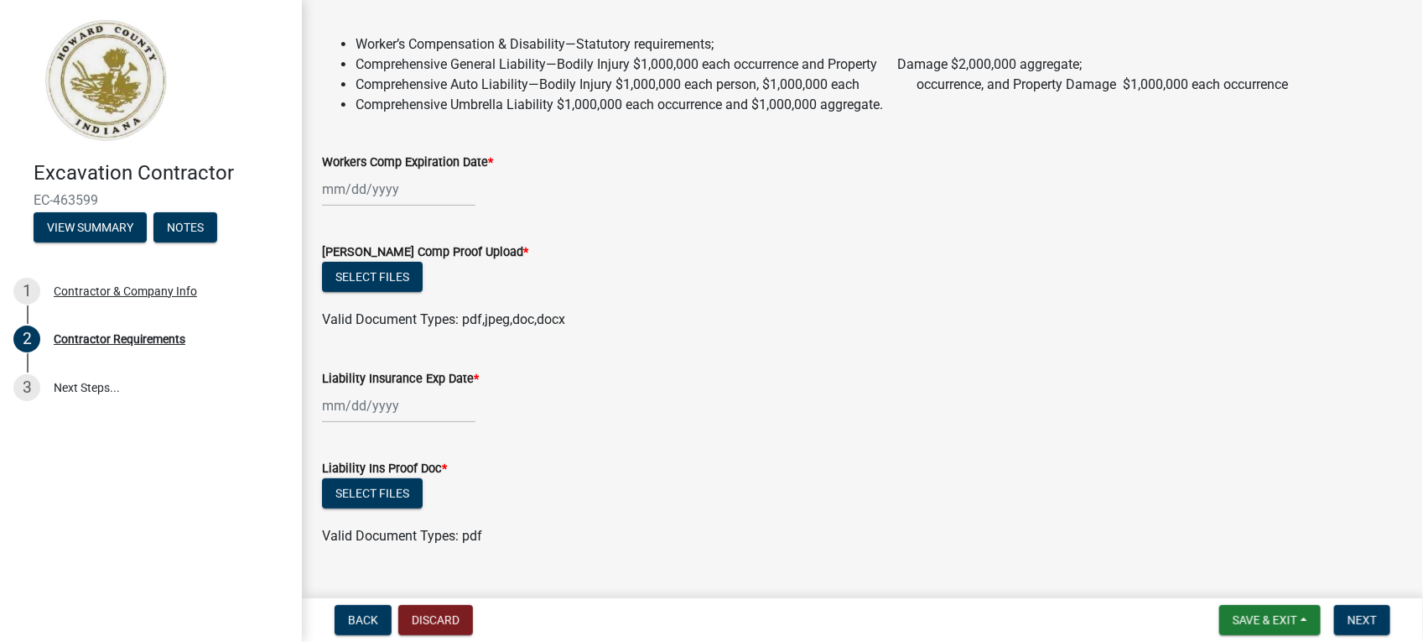
scroll to position [210, 0]
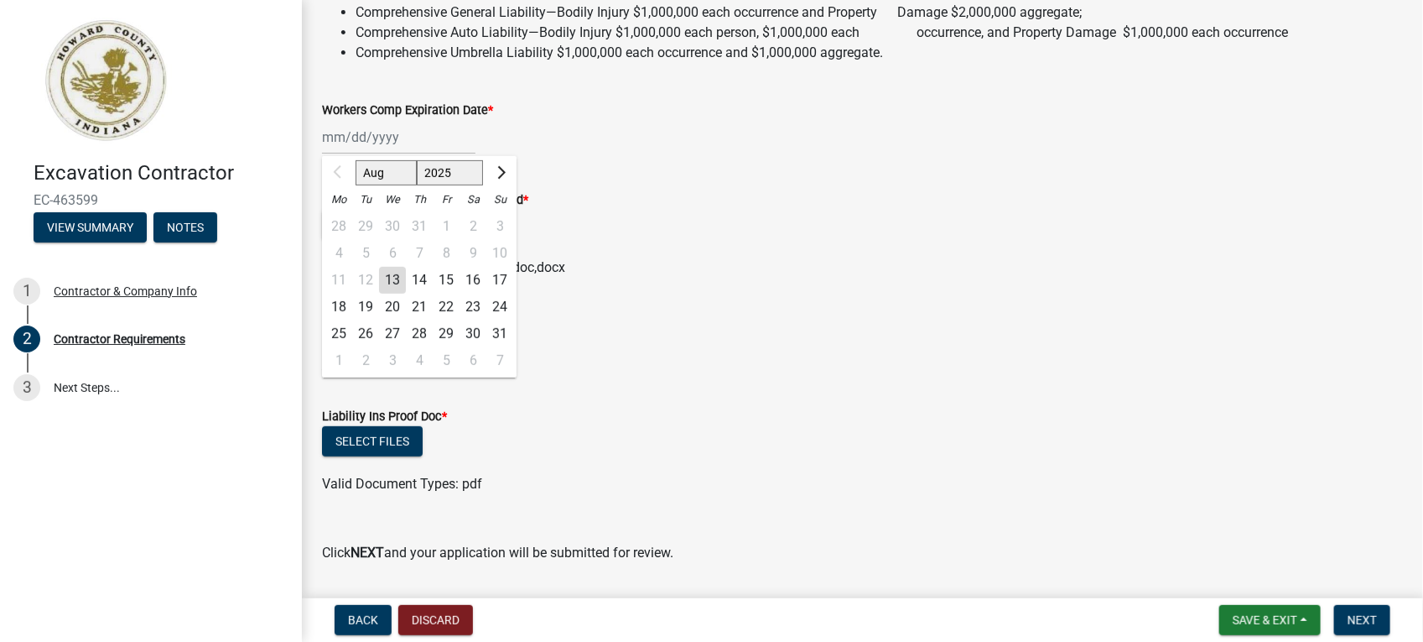
click at [417, 137] on div "Aug Sep Oct Nov [DATE] 2026 2027 2028 2029 2030 2031 2032 2033 2034 2035 2036 2…" at bounding box center [398, 137] width 153 height 34
click at [464, 168] on select "2025 2026 2027 2028 2029 2030 2031 2032 2033 2034 2035 2036 2037 2038 2039 2040…" at bounding box center [450, 172] width 67 height 25
select select "2026"
click at [417, 160] on select "2025 2026 2027 2028 2029 2030 2031 2032 2033 2034 2035 2036 2037 2038 2039 2040…" at bounding box center [450, 172] width 67 height 25
click at [768, 246] on ul at bounding box center [862, 250] width 1081 height 13
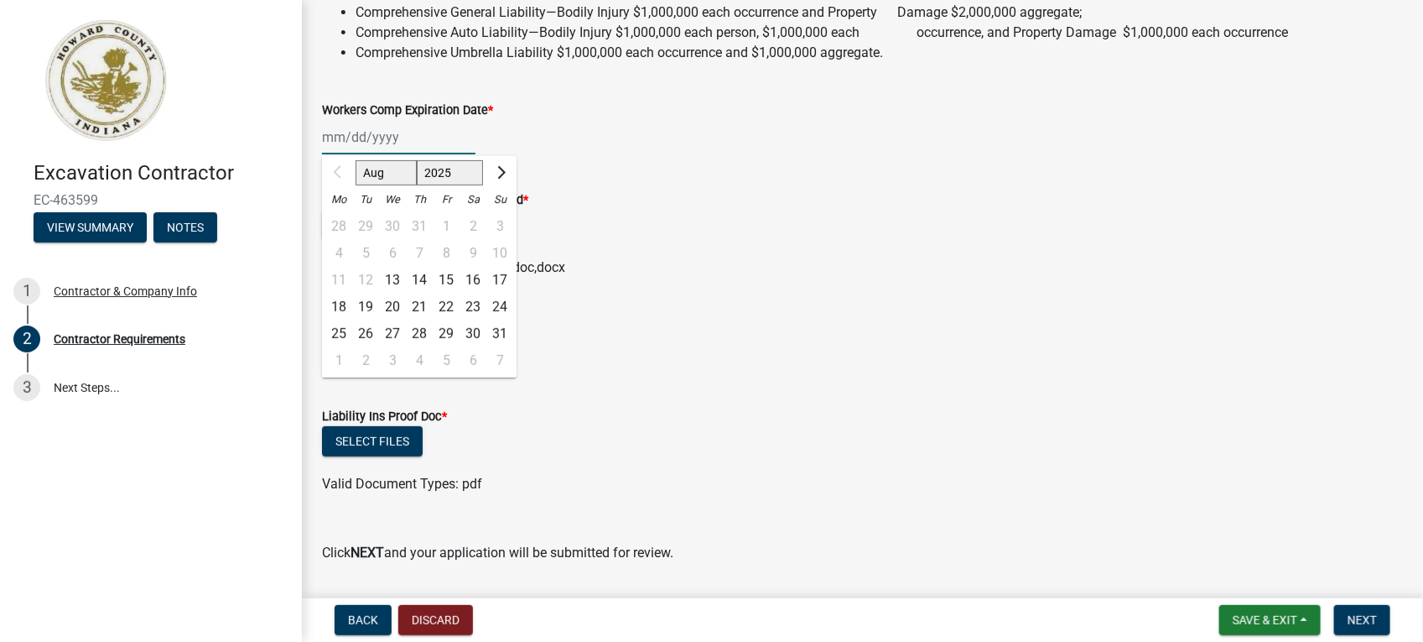
click at [375, 140] on div "Aug Sep Oct Nov [DATE] 2026 2027 2028 2029 2030 2031 2032 2033 2034 2035 2036 2…" at bounding box center [398, 137] width 153 height 34
click at [504, 179] on button "Next month" at bounding box center [500, 172] width 20 height 27
select select "9"
click at [366, 226] on div "2" at bounding box center [365, 226] width 27 height 27
type input "[DATE]"
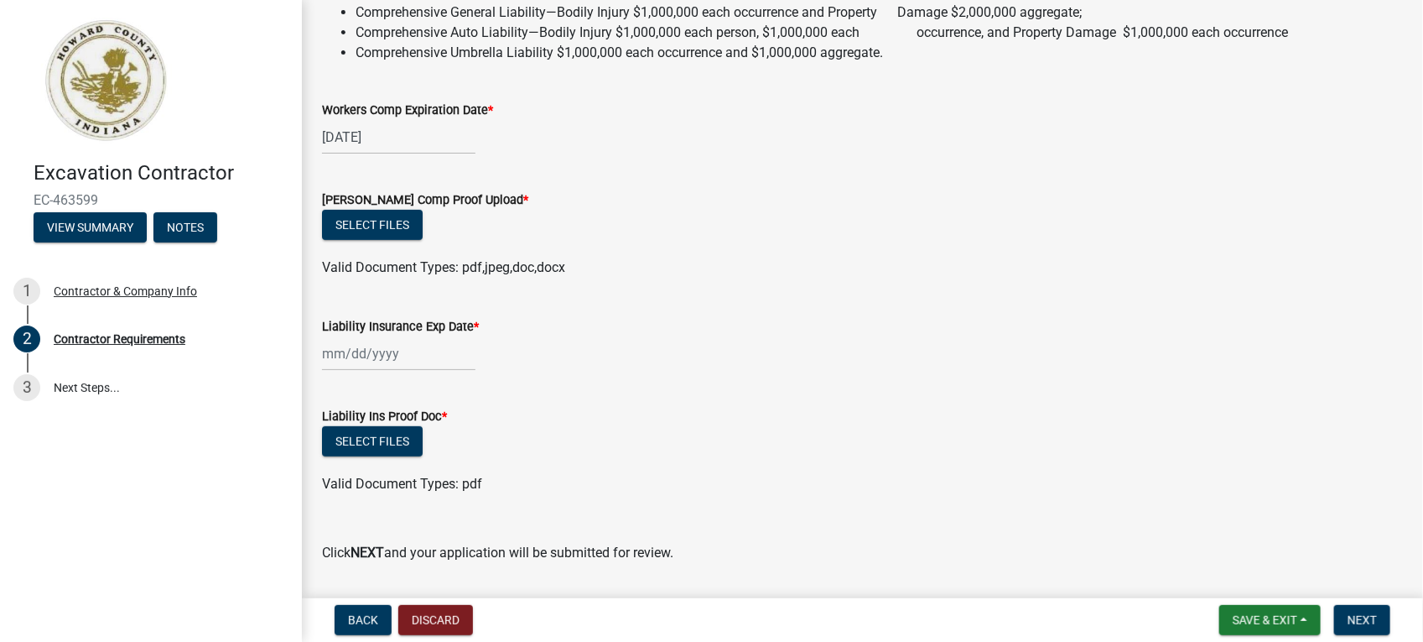
select select "9"
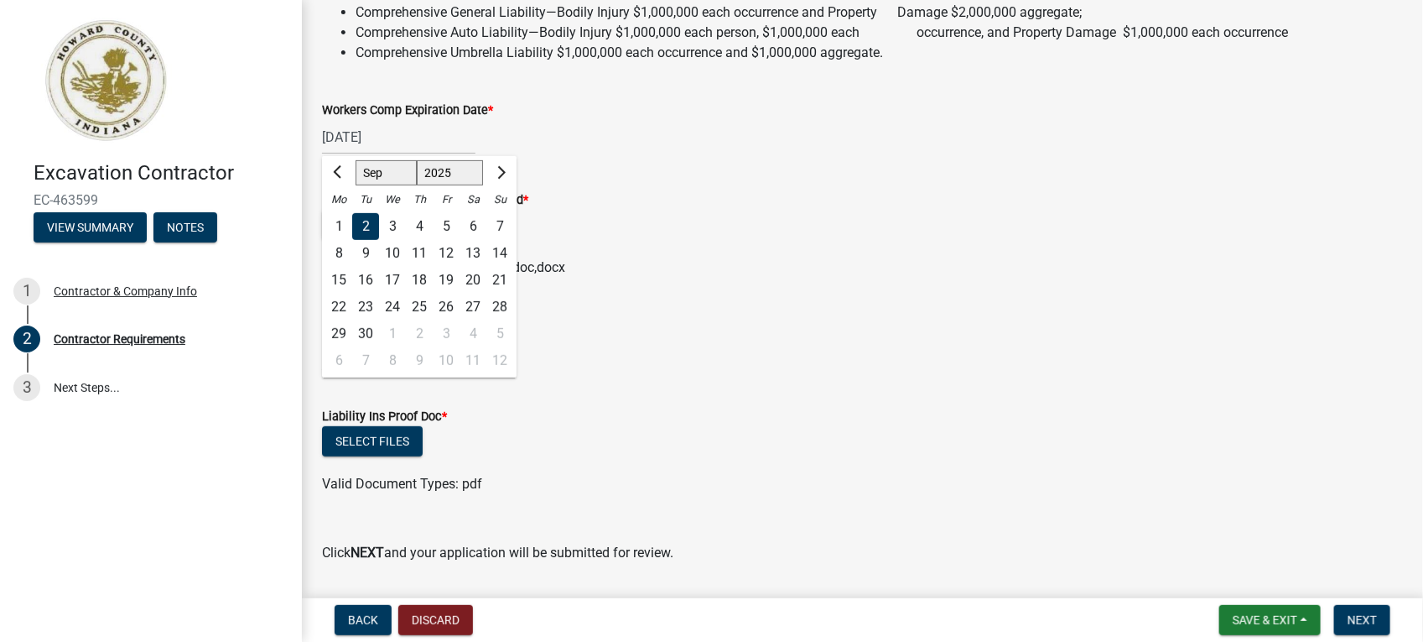
click at [417, 136] on div "[DATE] Aug Sep Oct Nov [DATE] 2026 2027 2028 2029 2030 2031 2032 2033 2034 2035…" at bounding box center [398, 137] width 153 height 34
click at [470, 173] on select "2025 2026 2027 2028 2029 2030 2031 2032 2033 2034 2035 2036 2037 2038 2039 2040…" at bounding box center [450, 172] width 67 height 25
select select "2026"
click at [417, 160] on select "2025 2026 2027 2028 2029 2030 2031 2032 2033 2034 2035 2036 2037 2038 2039 2040…" at bounding box center [450, 172] width 67 height 25
click at [398, 141] on input "[DATE]" at bounding box center [398, 137] width 153 height 34
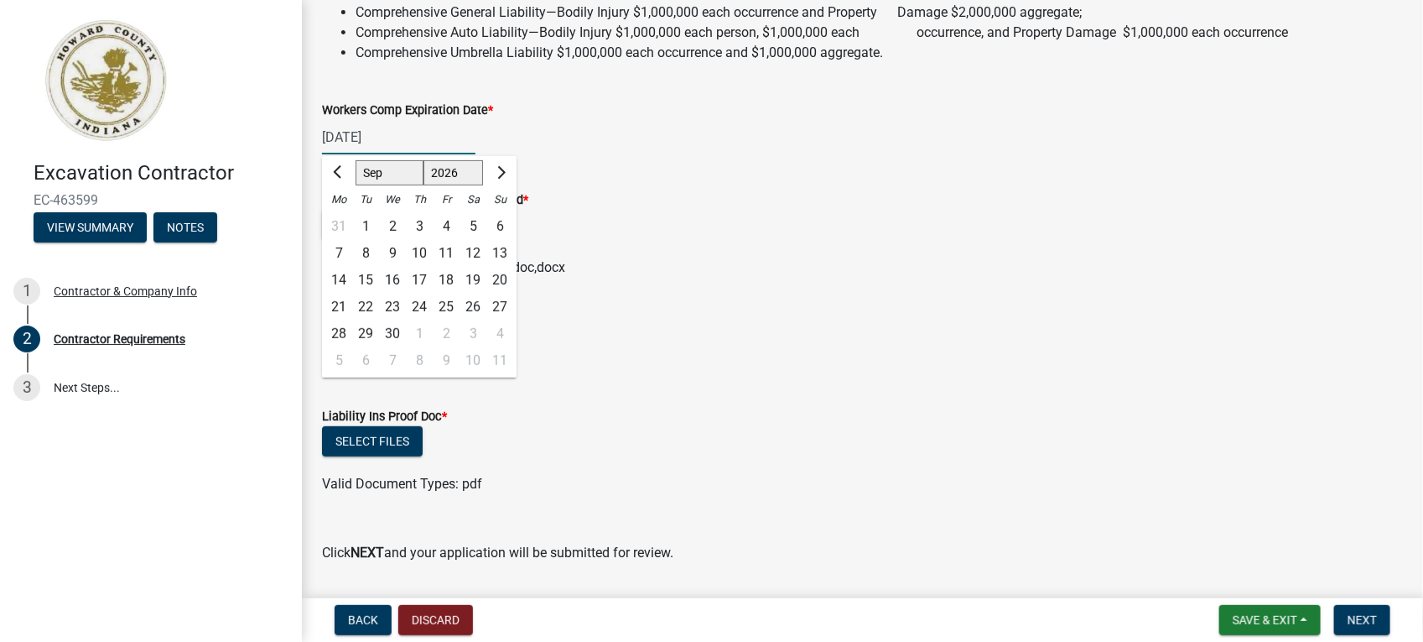
type input "[DATE]"
click at [819, 274] on div "Valid Document Types: pdf,jpeg,doc,docx" at bounding box center [862, 267] width 1106 height 20
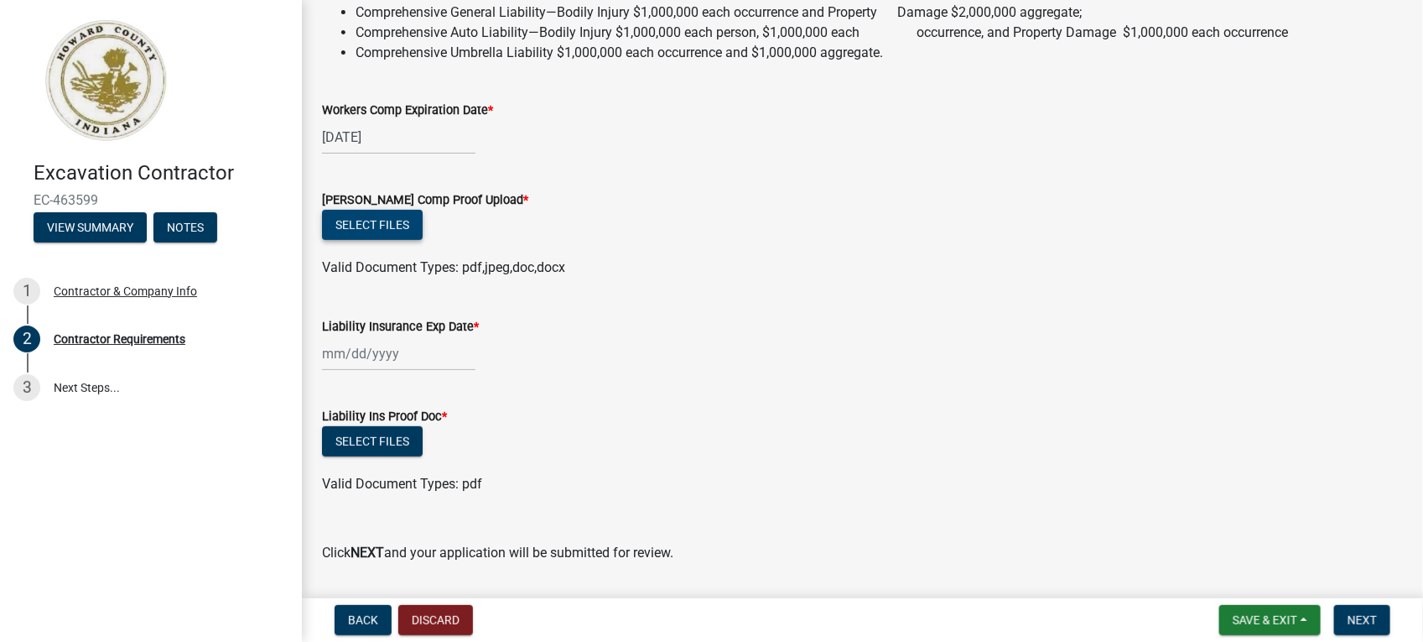
click at [397, 225] on button "Select files" at bounding box center [372, 225] width 101 height 30
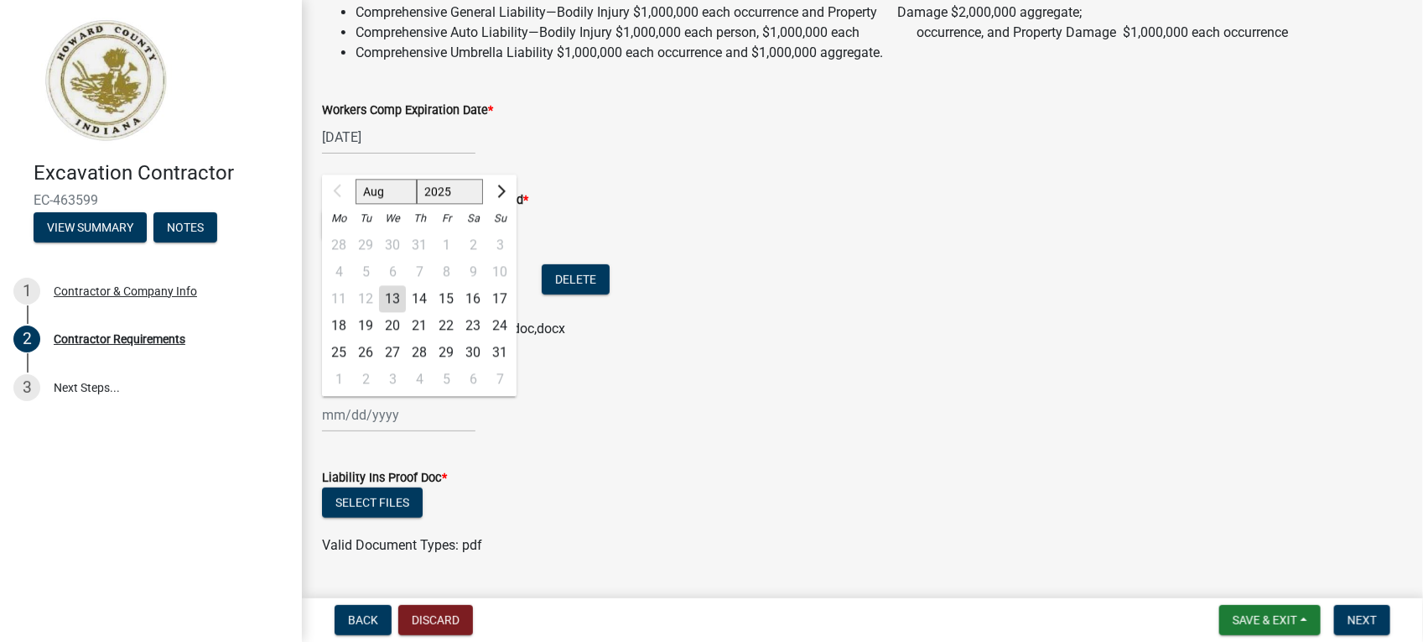
click at [419, 420] on input "Liability Insurance Exp Date *" at bounding box center [398, 415] width 153 height 34
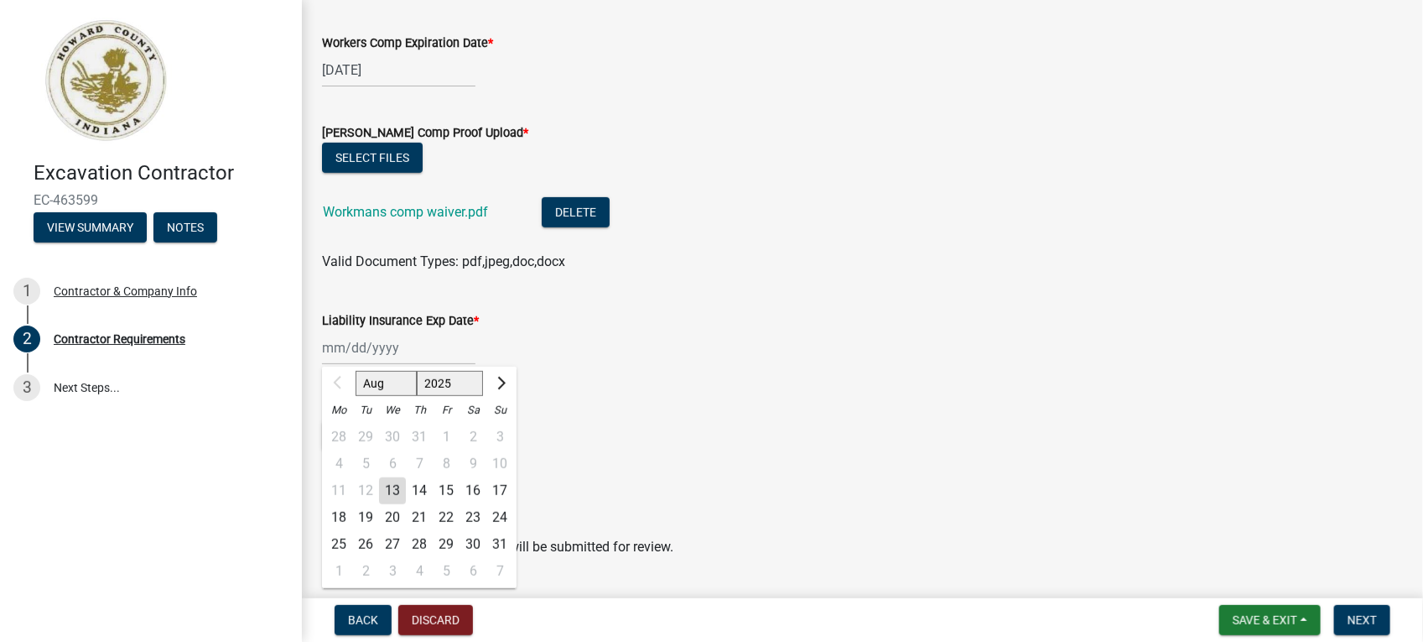
scroll to position [315, 0]
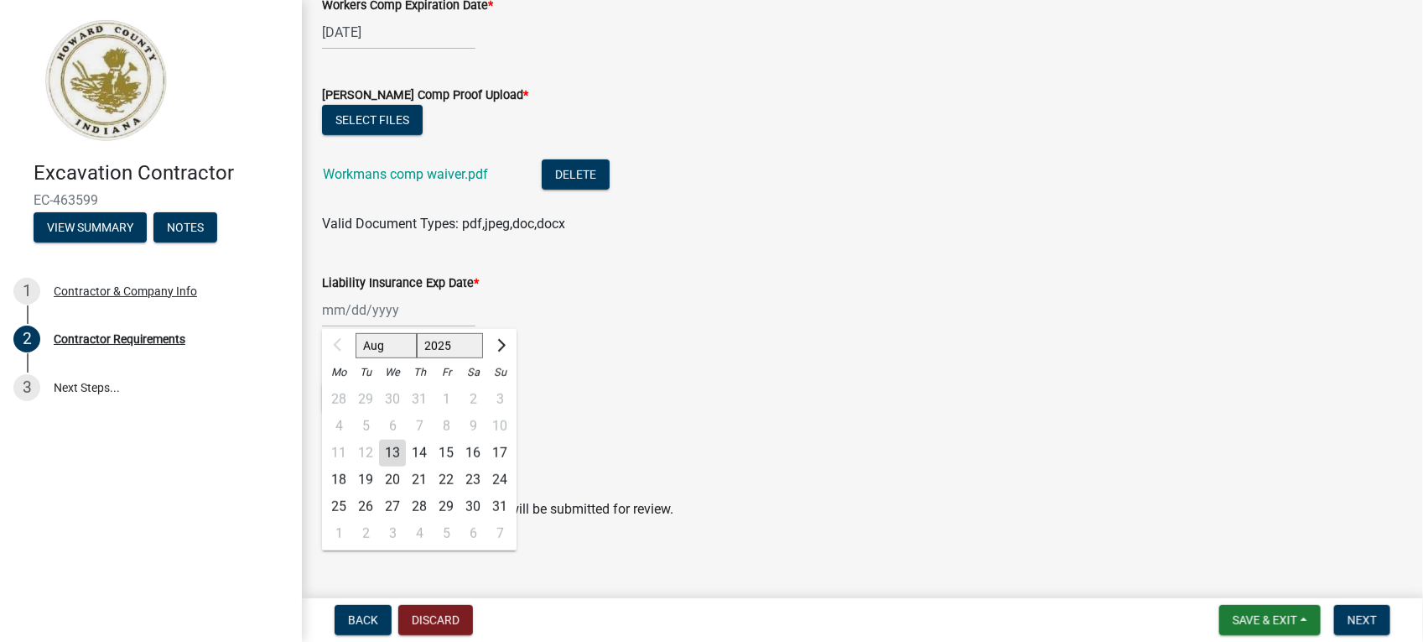
click at [1024, 328] on wm-data-entity-input "Liability Insurance Exp Date * Aug Sep Oct Nov [DATE] 2026 2027 2028 2029 2030 …" at bounding box center [862, 295] width 1081 height 93
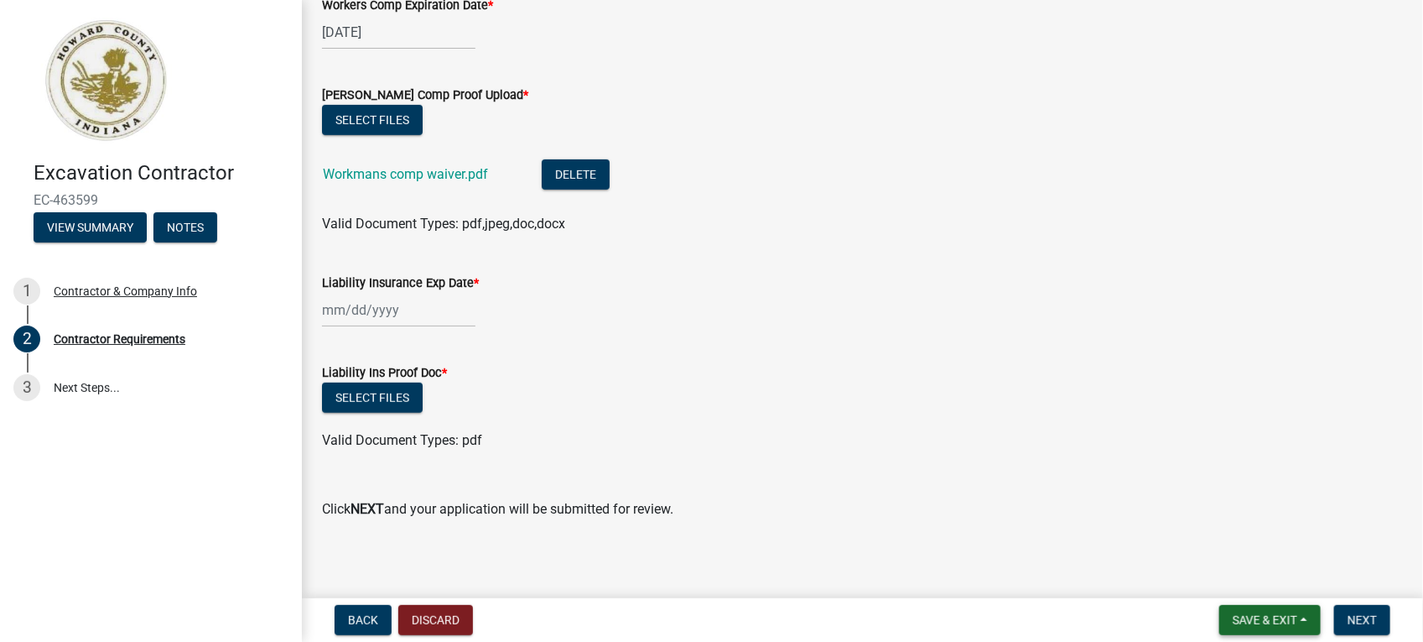
click at [1246, 622] on span "Save & Exit" at bounding box center [1265, 619] width 65 height 13
click at [1229, 569] on button "Save & Exit" at bounding box center [1254, 577] width 134 height 40
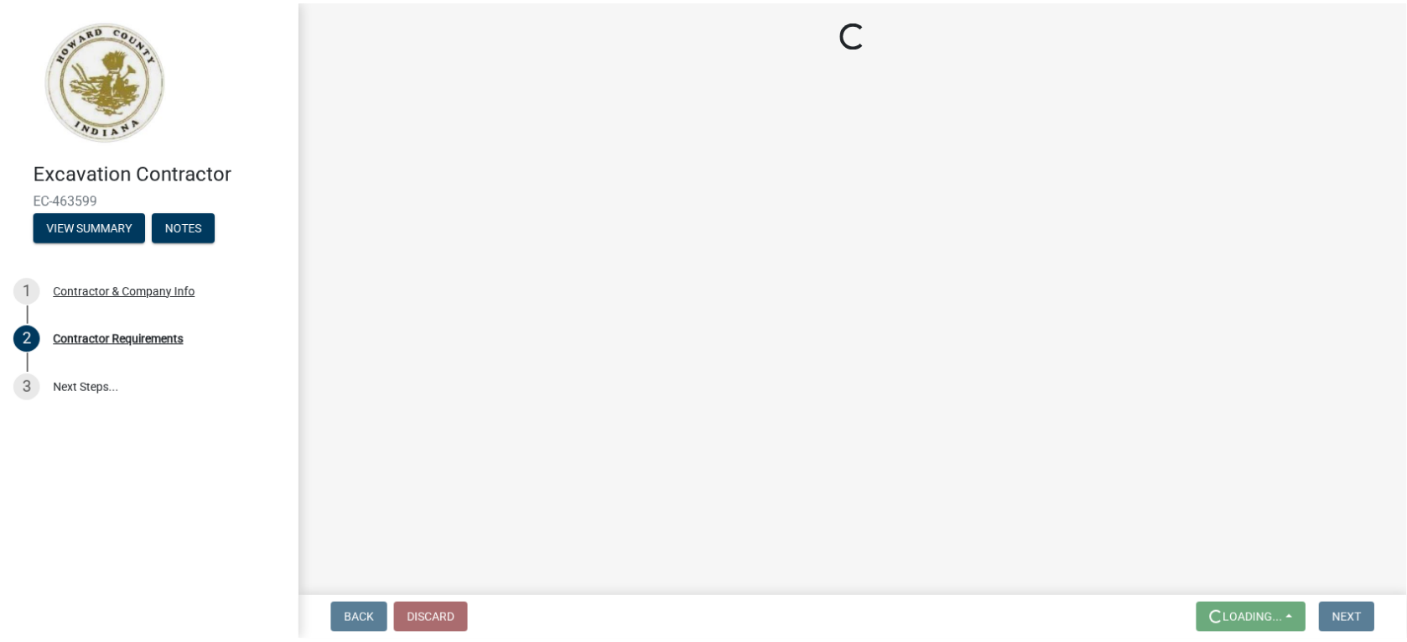
scroll to position [0, 0]
